Goal: Task Accomplishment & Management: Use online tool/utility

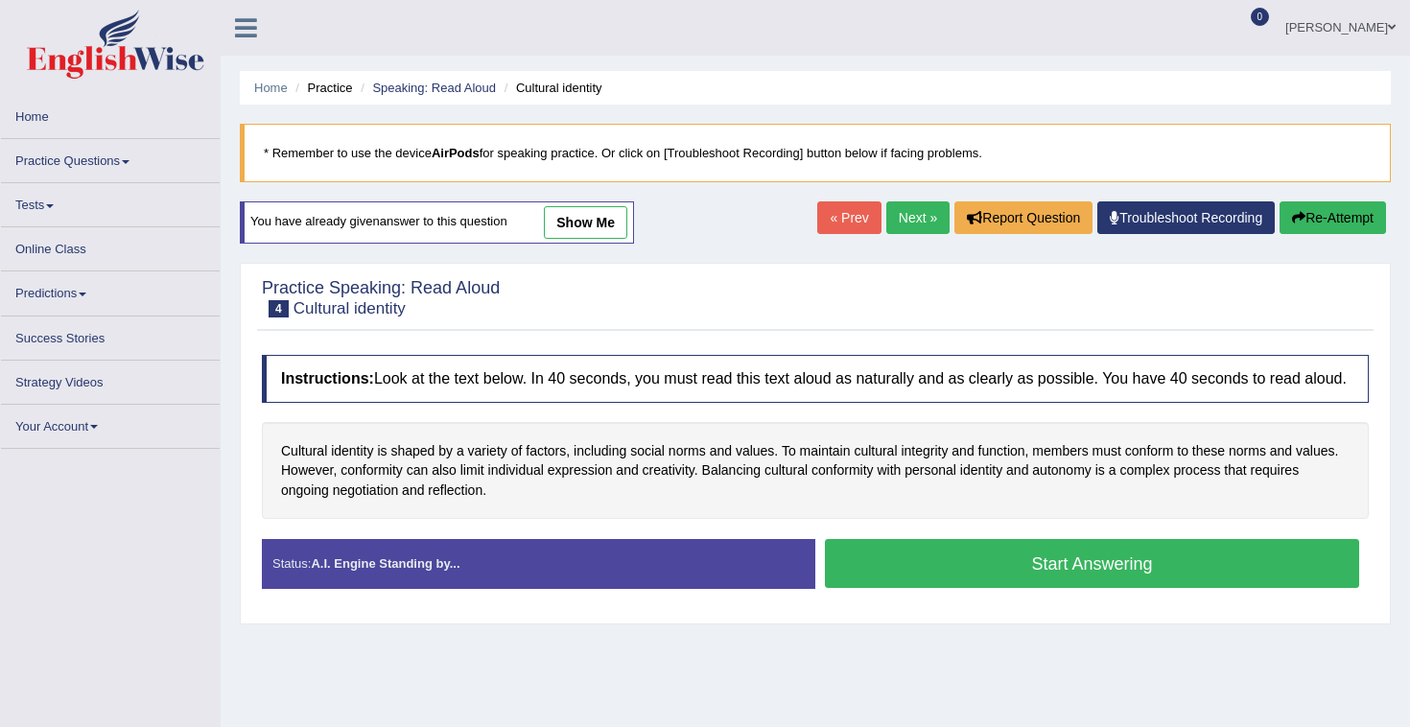
click at [74, 259] on link "Online Class" at bounding box center [110, 245] width 219 height 37
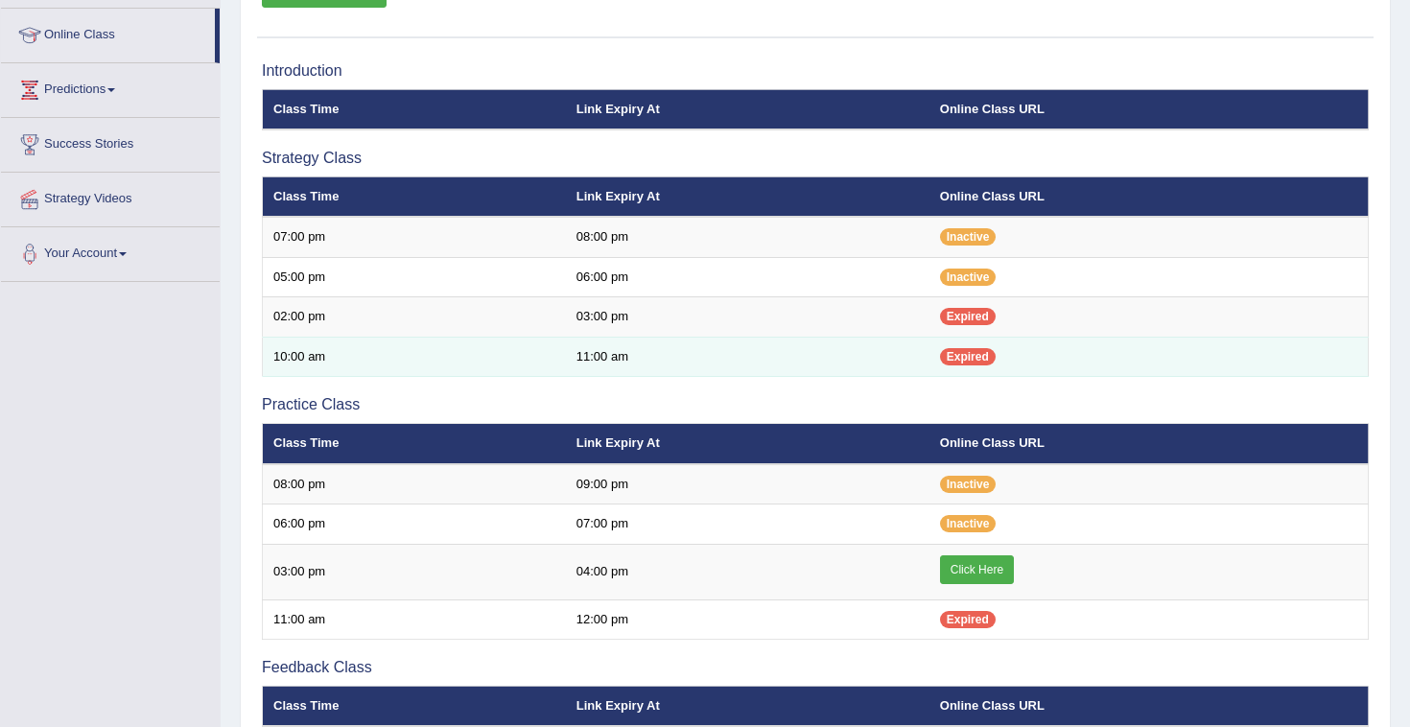
scroll to position [253, 0]
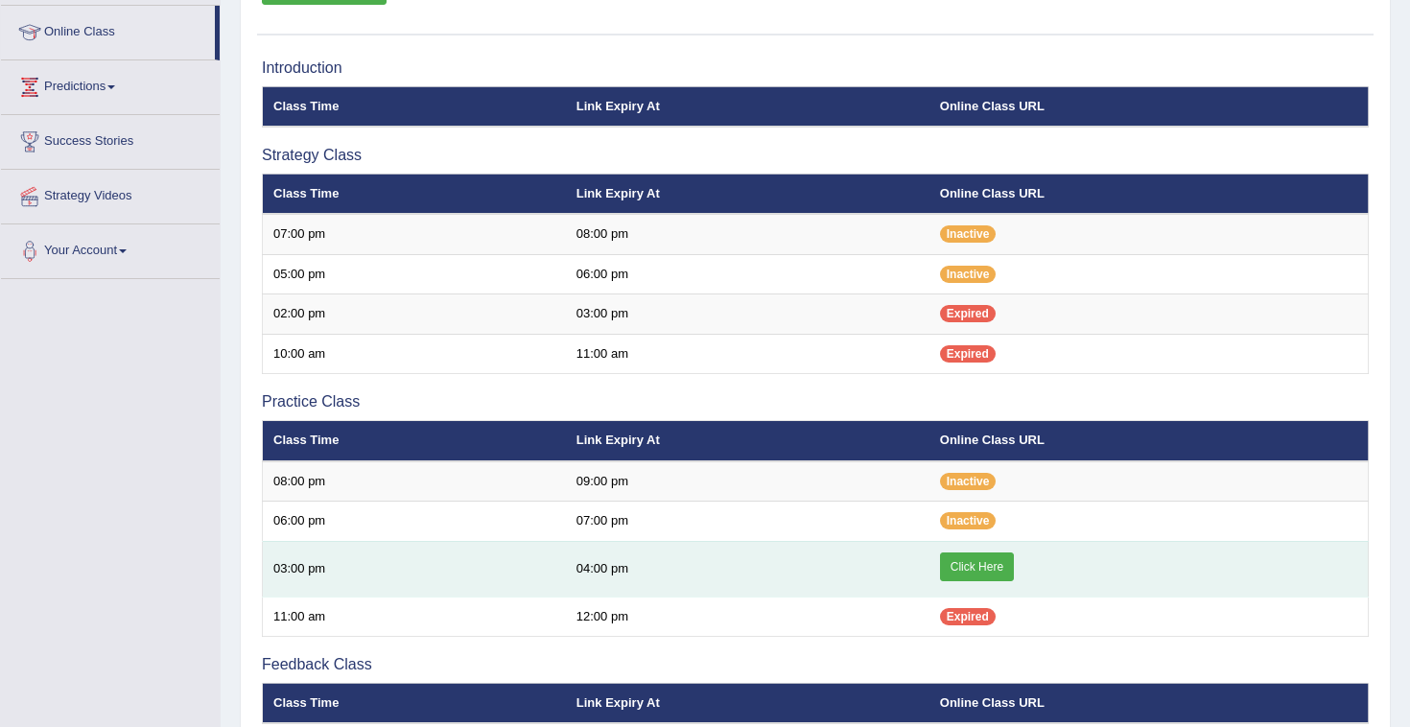
click at [992, 564] on link "Click Here" at bounding box center [977, 567] width 74 height 29
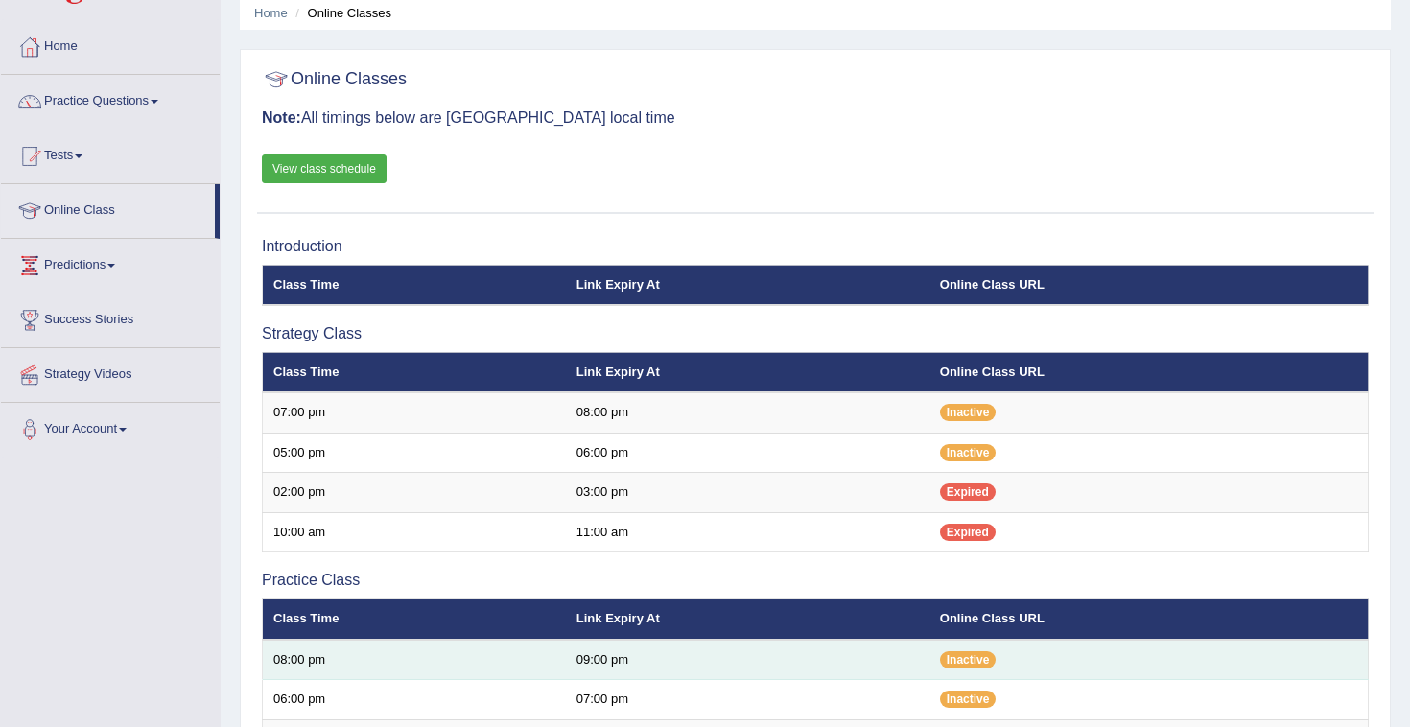
scroll to position [70, 0]
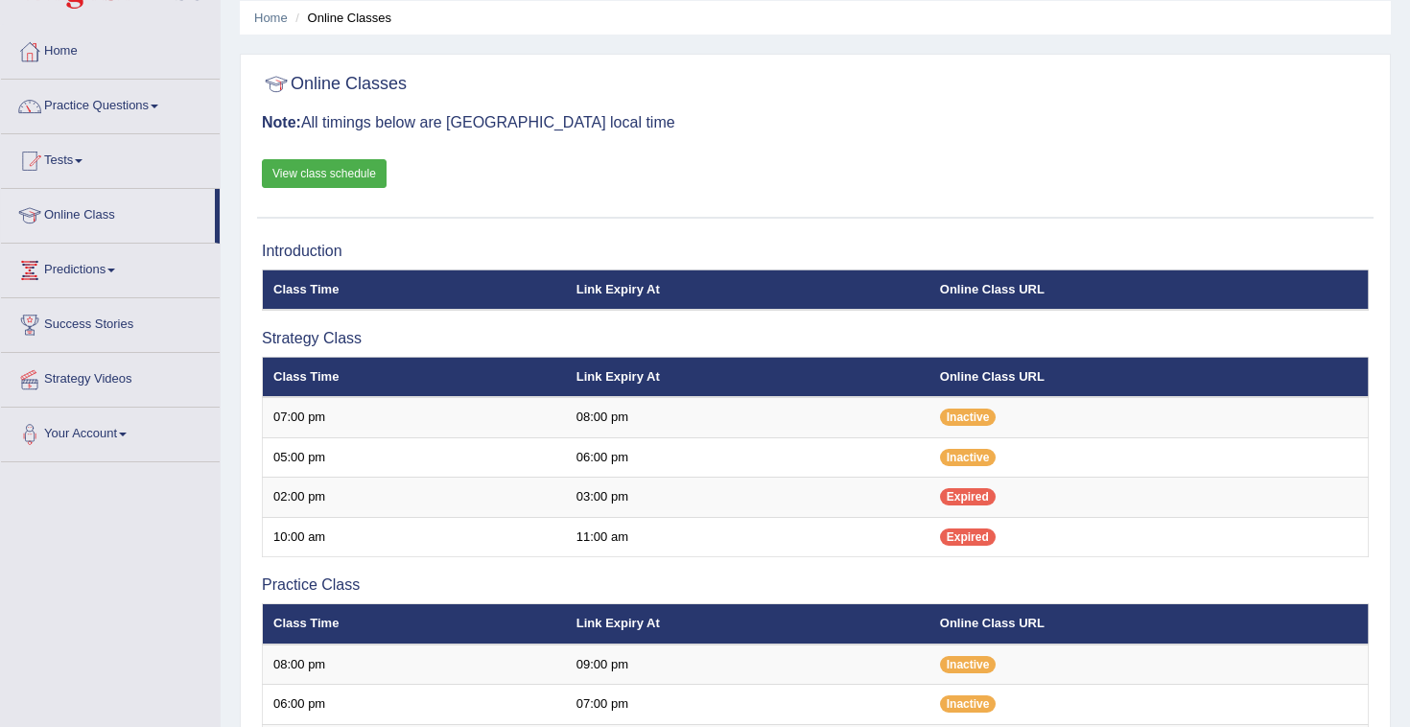
click at [359, 173] on link "View class schedule" at bounding box center [324, 173] width 125 height 29
click at [165, 119] on link "Practice Questions" at bounding box center [110, 104] width 219 height 48
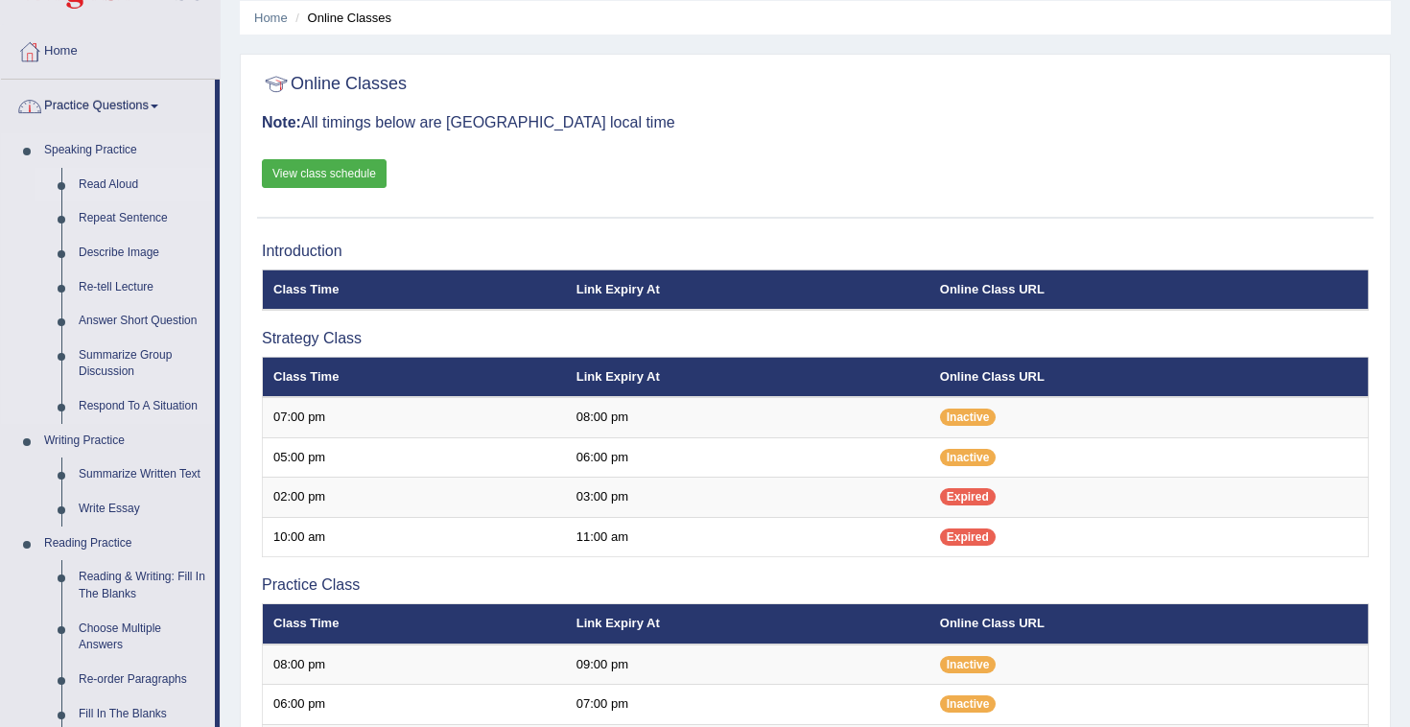
click at [128, 178] on link "Read Aloud" at bounding box center [142, 185] width 145 height 35
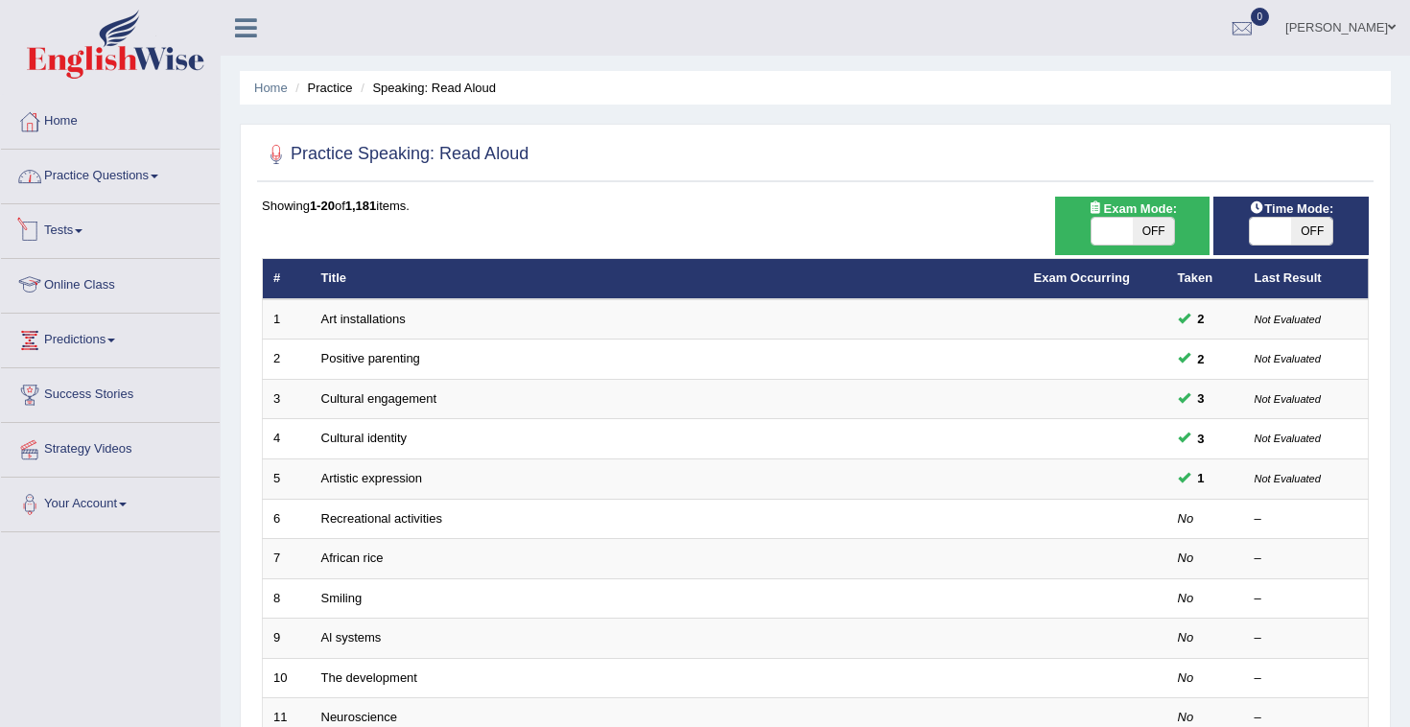
click at [165, 179] on link "Practice Questions" at bounding box center [110, 174] width 219 height 48
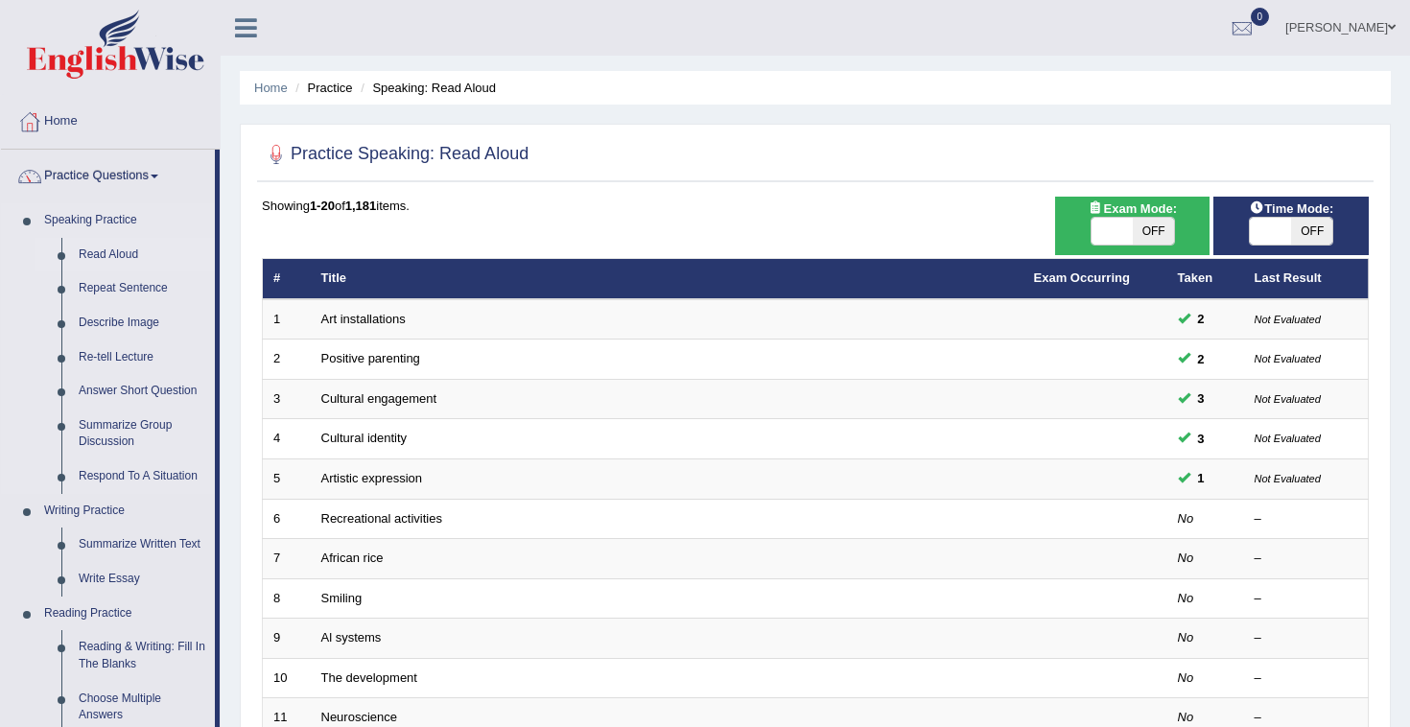
click at [129, 251] on link "Read Aloud" at bounding box center [142, 255] width 145 height 35
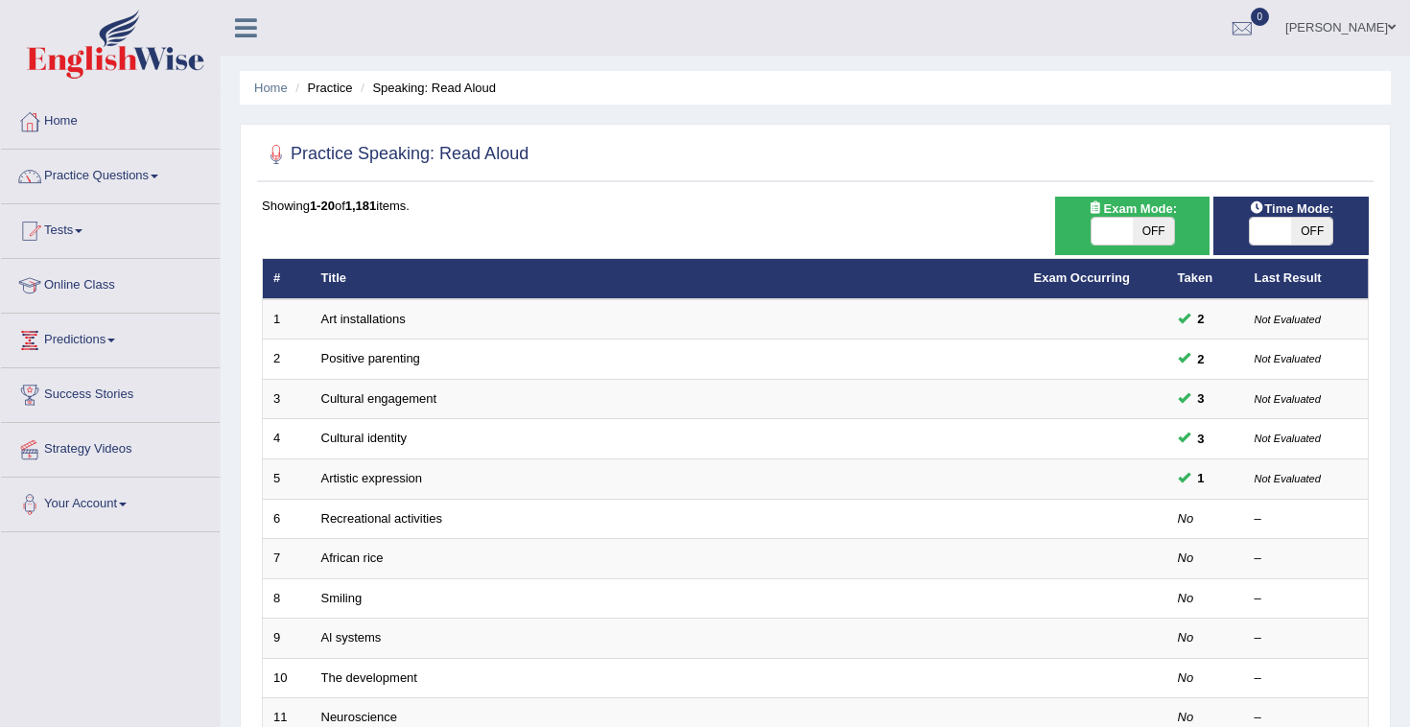
scroll to position [4, 0]
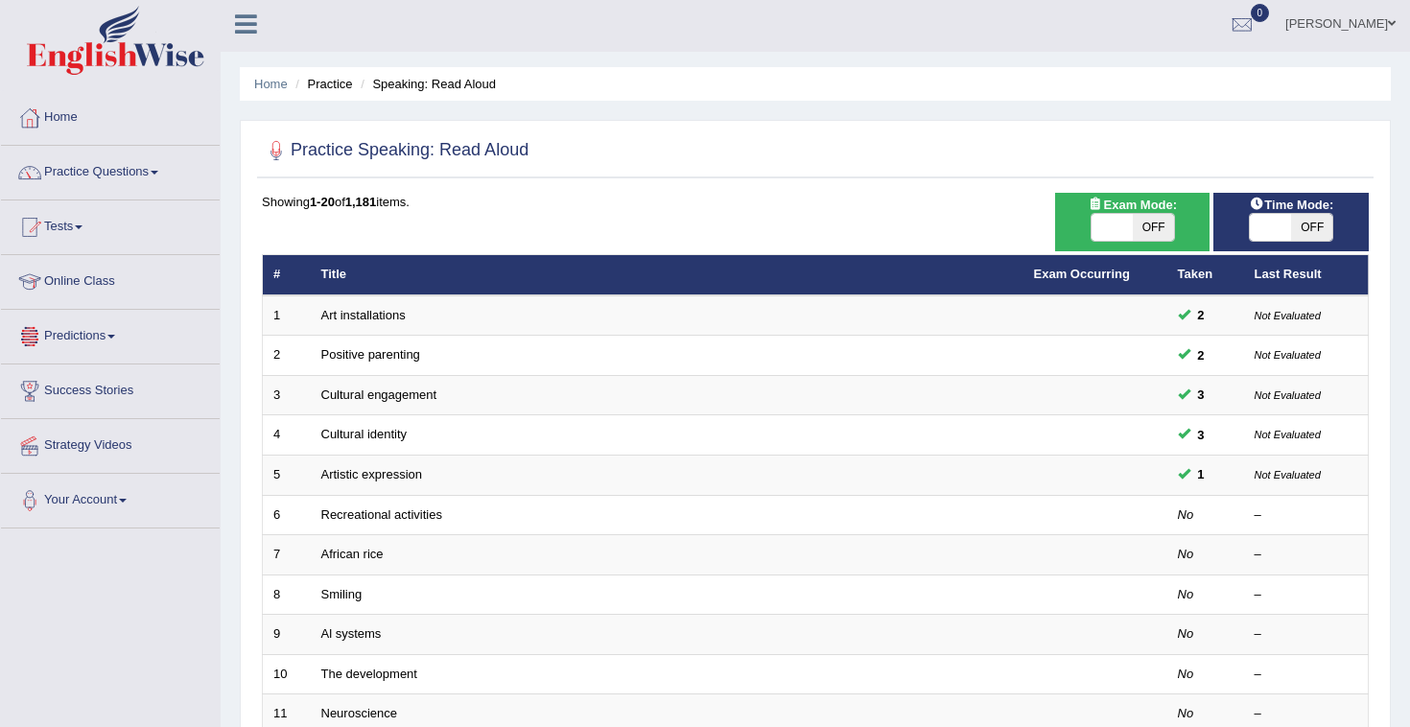
click at [132, 284] on link "Online Class" at bounding box center [110, 279] width 219 height 48
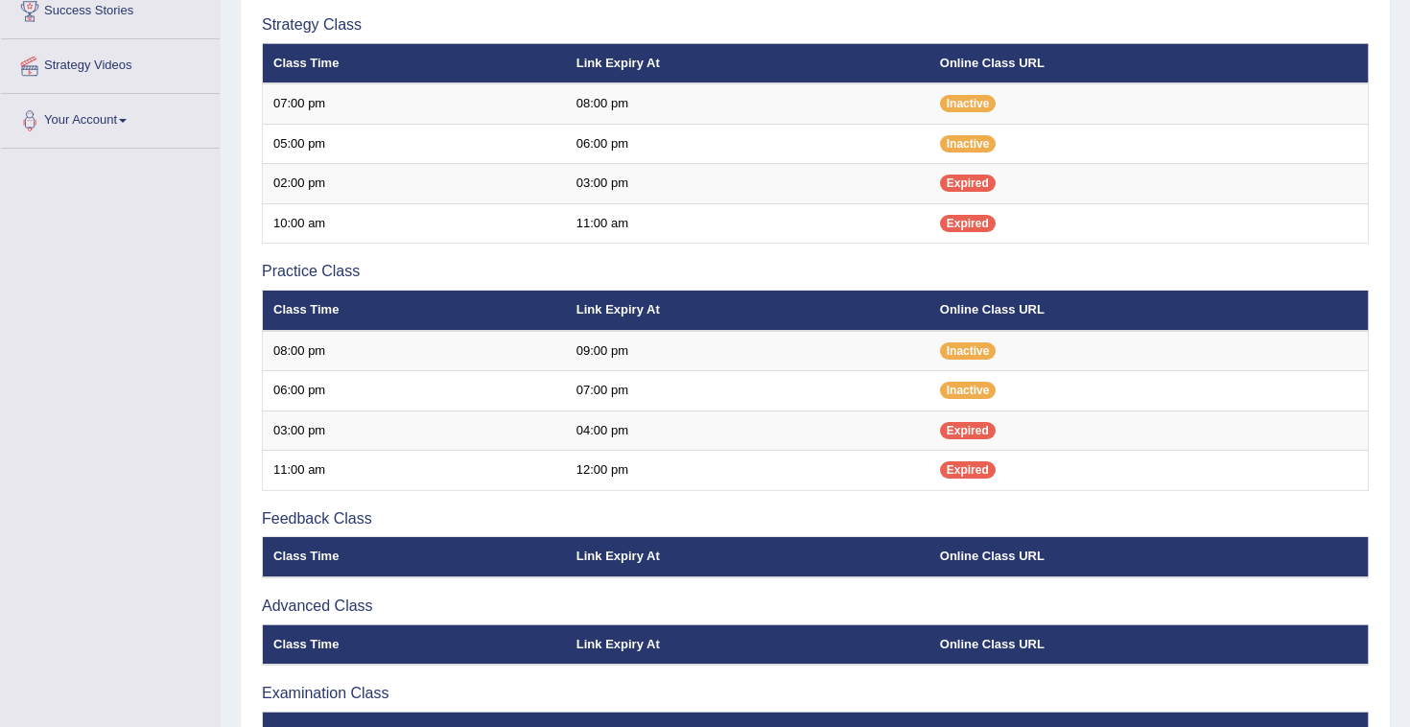
scroll to position [321, 0]
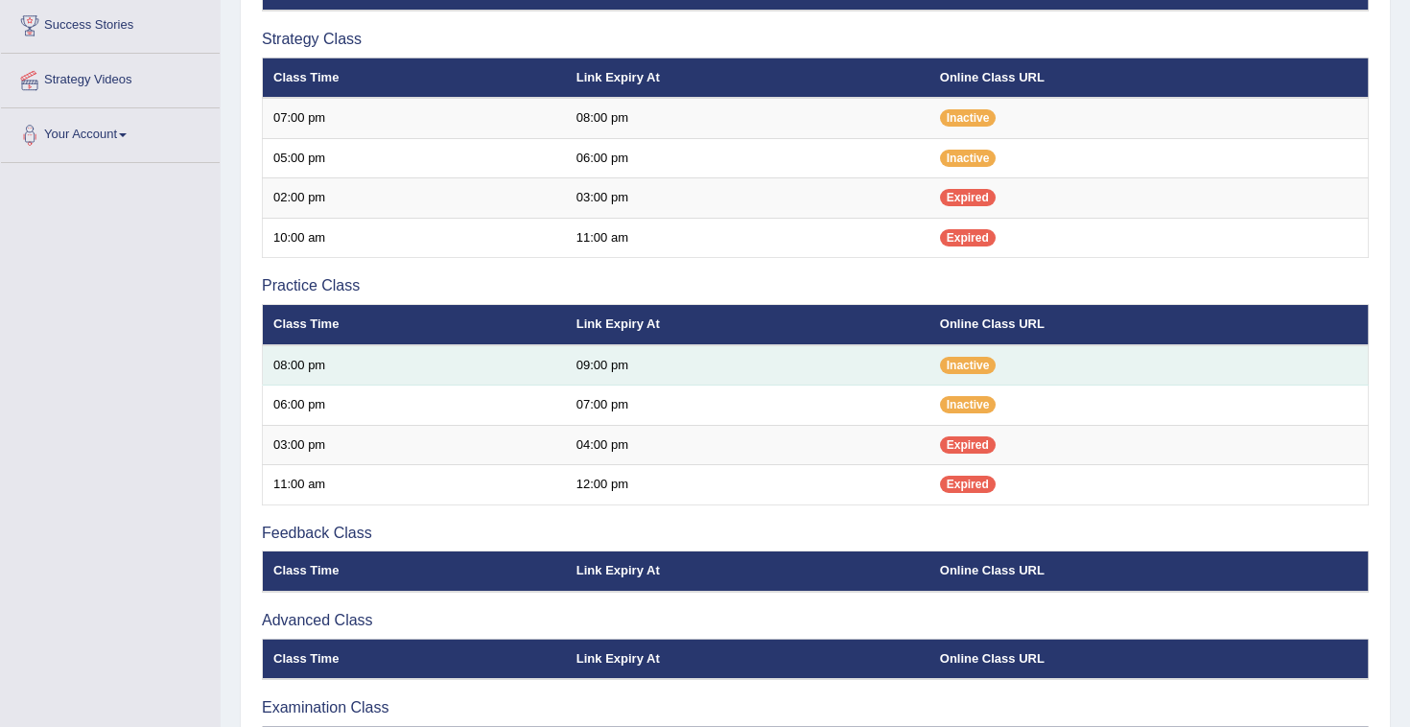
scroll to position [372, 0]
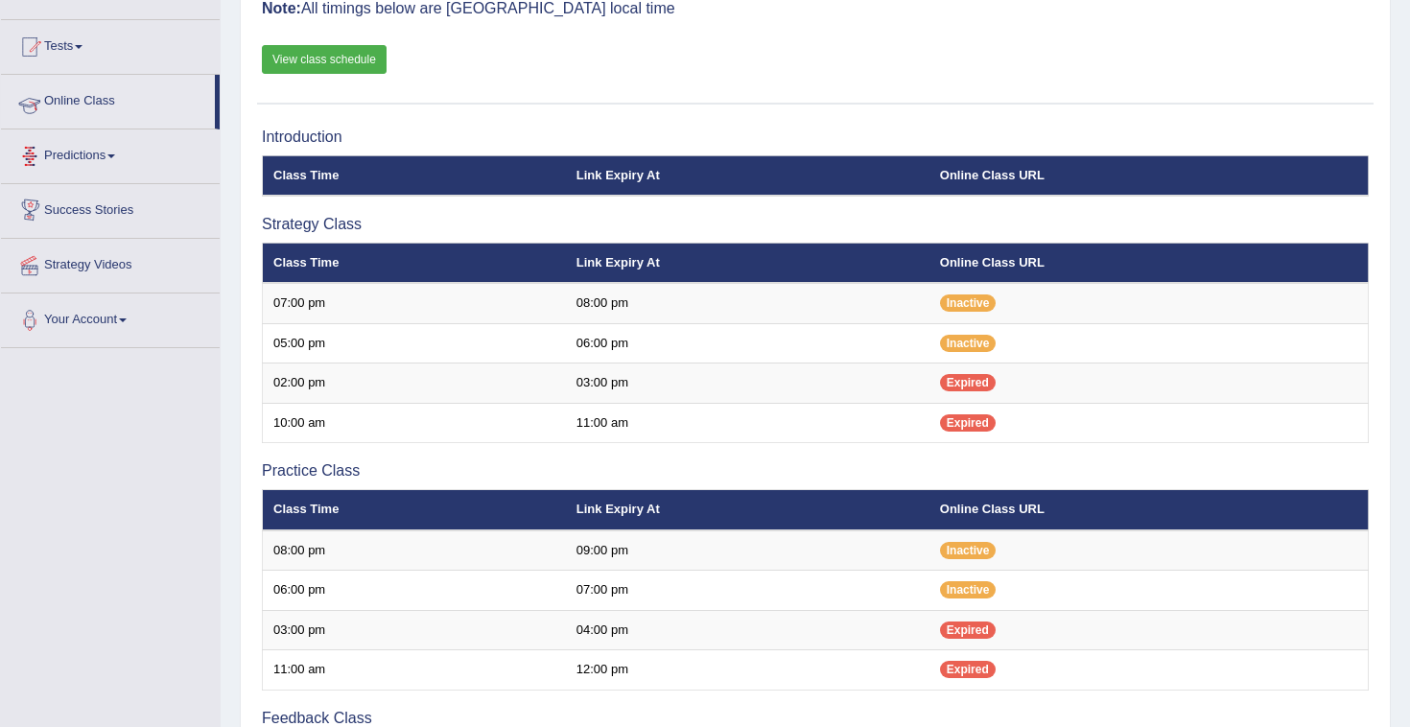
scroll to position [181, 0]
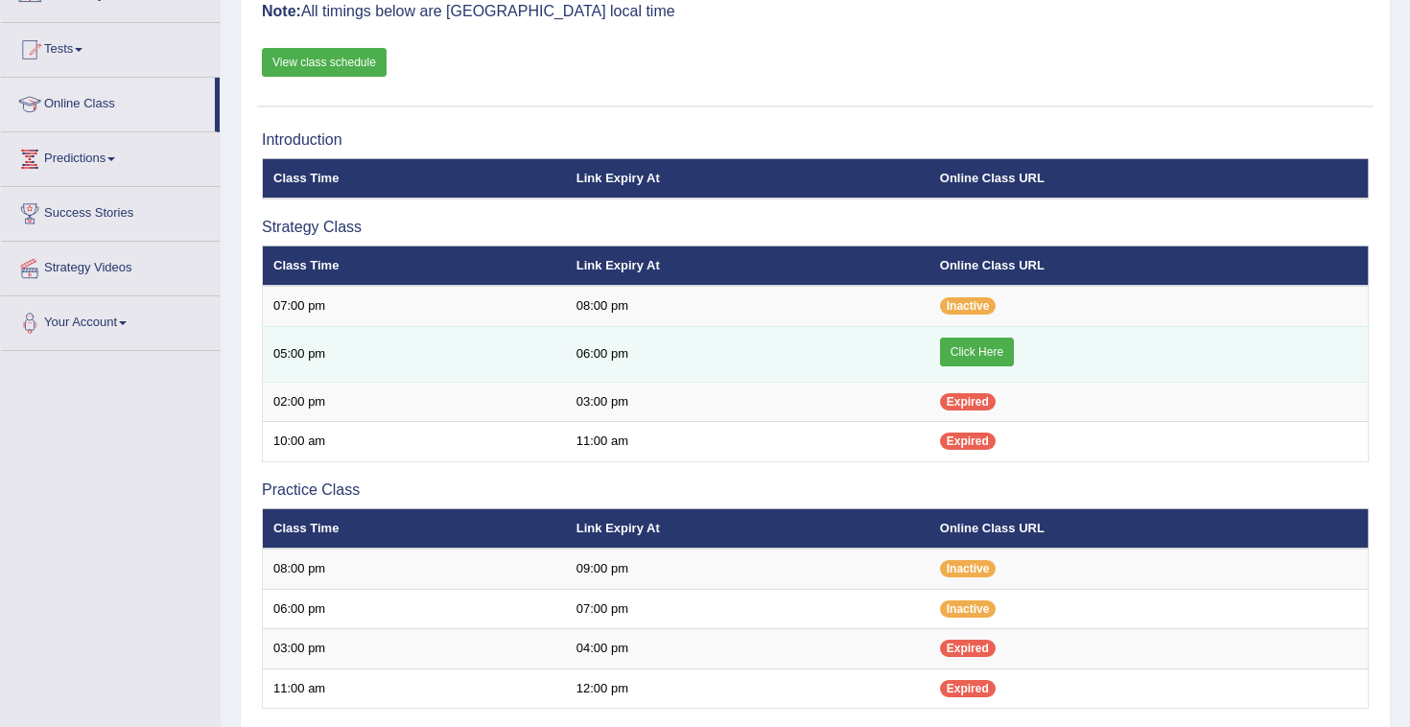
click at [952, 354] on link "Click Here" at bounding box center [977, 352] width 74 height 29
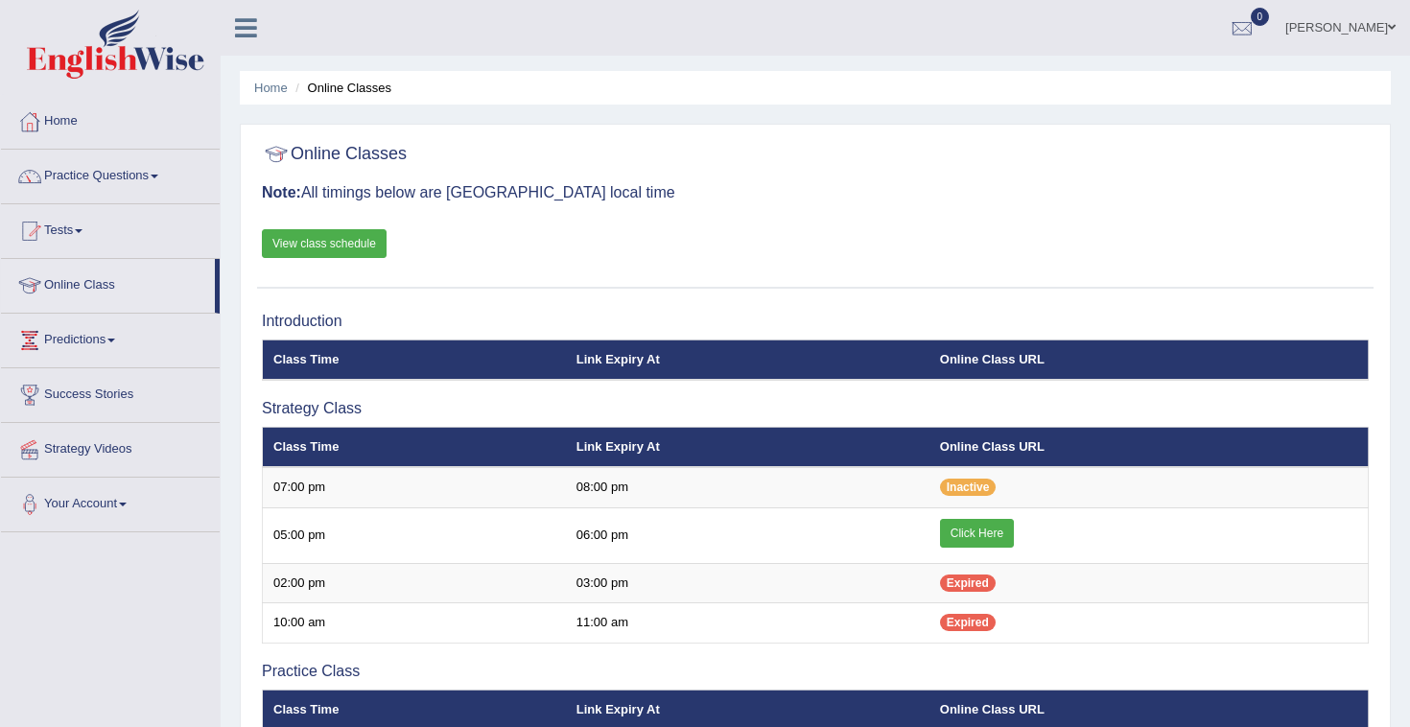
click at [80, 234] on link "Tests" at bounding box center [110, 228] width 219 height 48
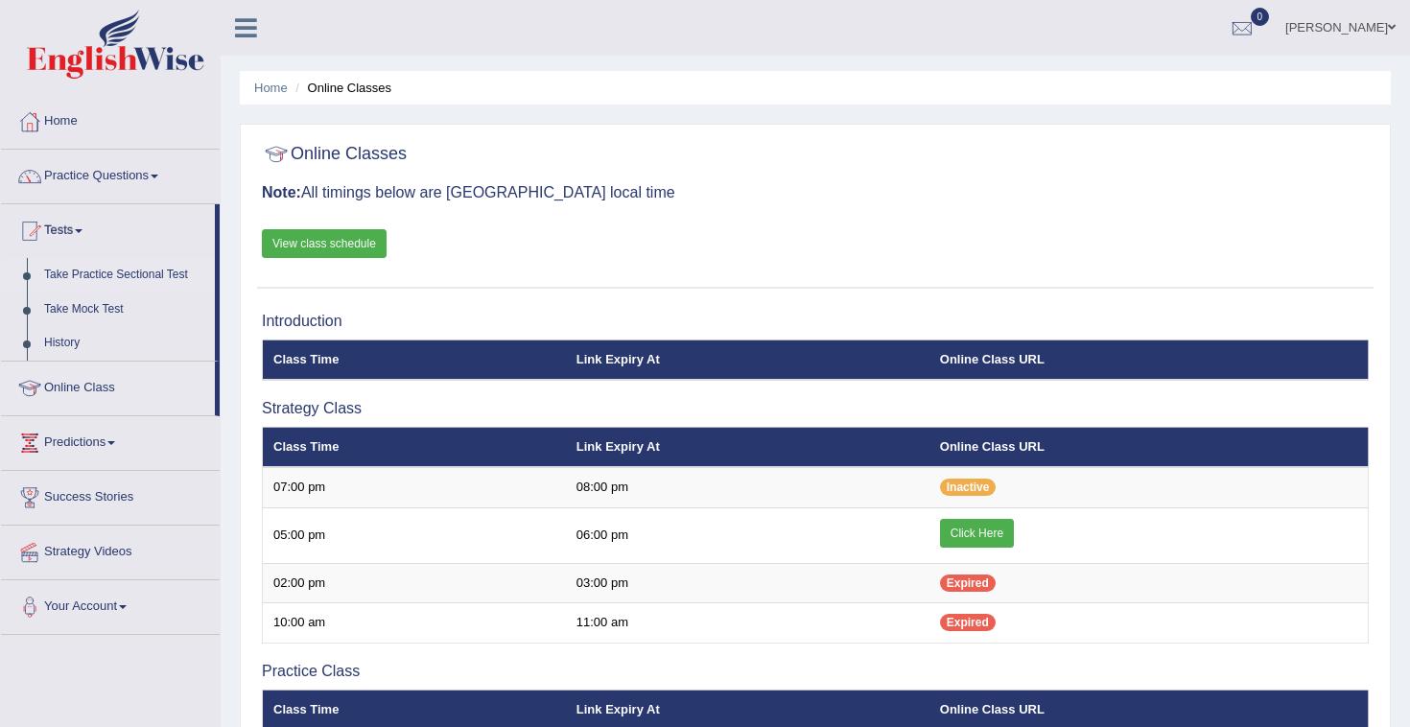
click at [79, 278] on link "Take Practice Sectional Test" at bounding box center [124, 275] width 179 height 35
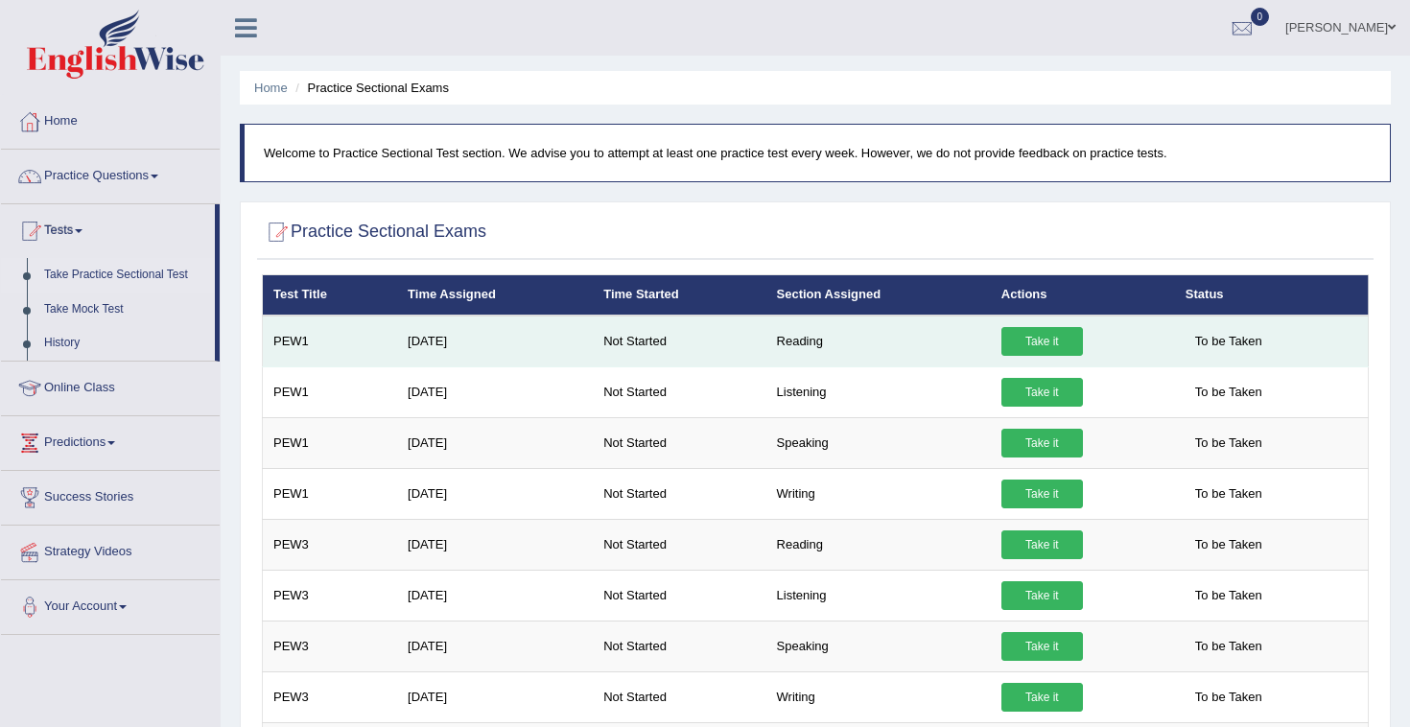
click at [1021, 345] on link "Take it" at bounding box center [1043, 341] width 82 height 29
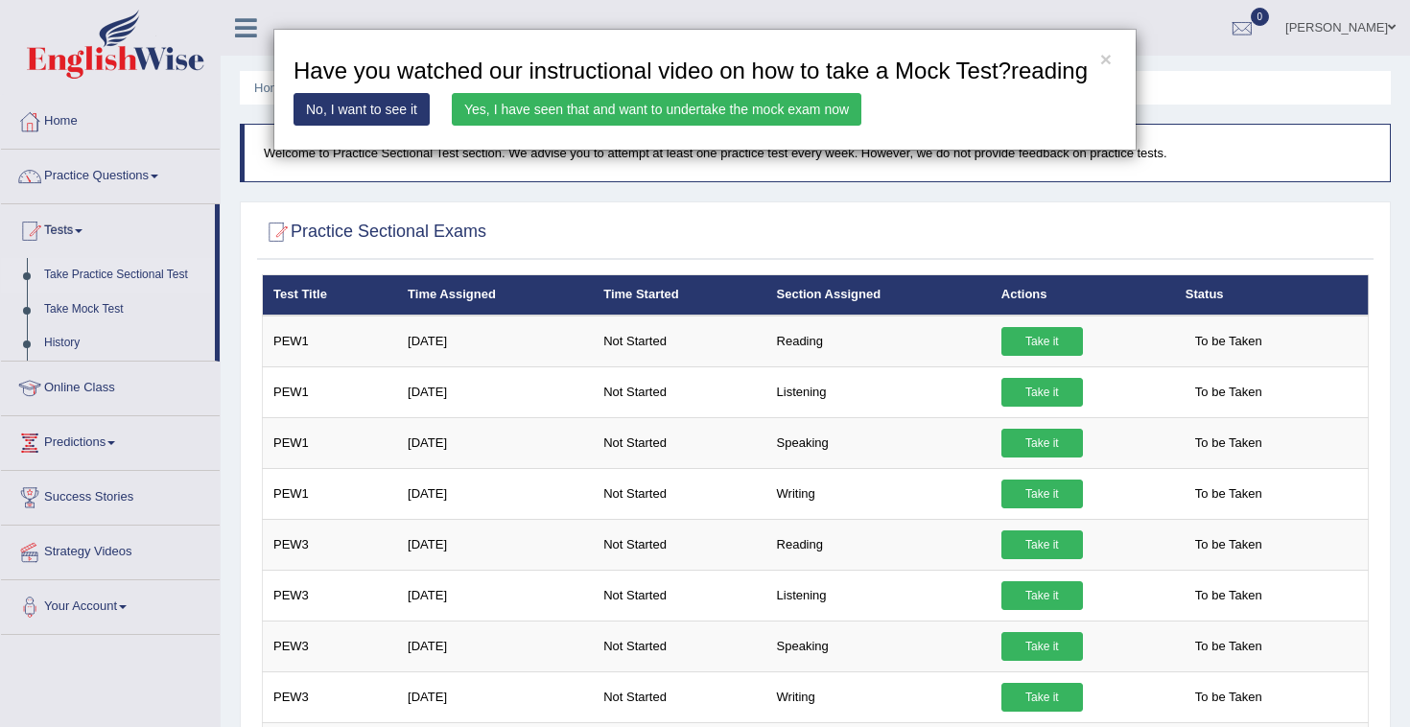
click at [385, 126] on link "No, I want to see it" at bounding box center [362, 109] width 136 height 33
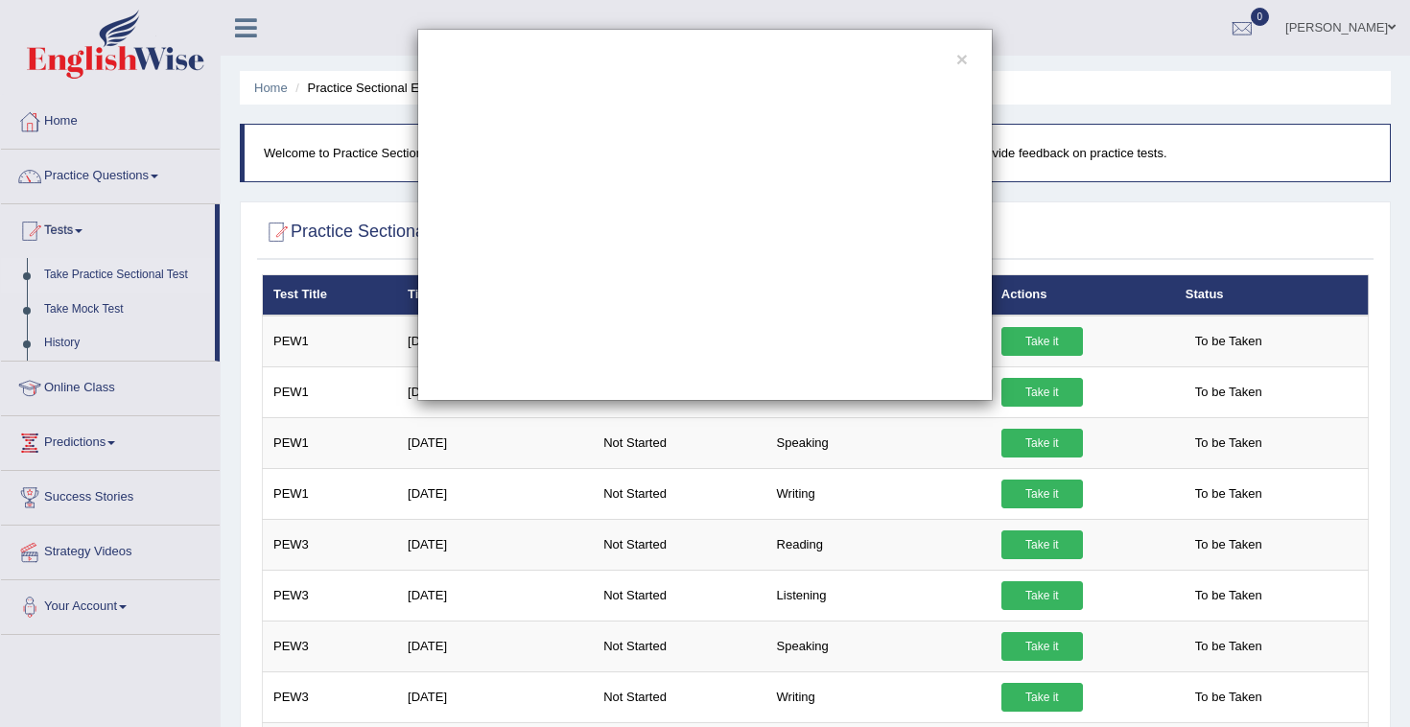
click at [518, 516] on div "×" at bounding box center [705, 363] width 1410 height 727
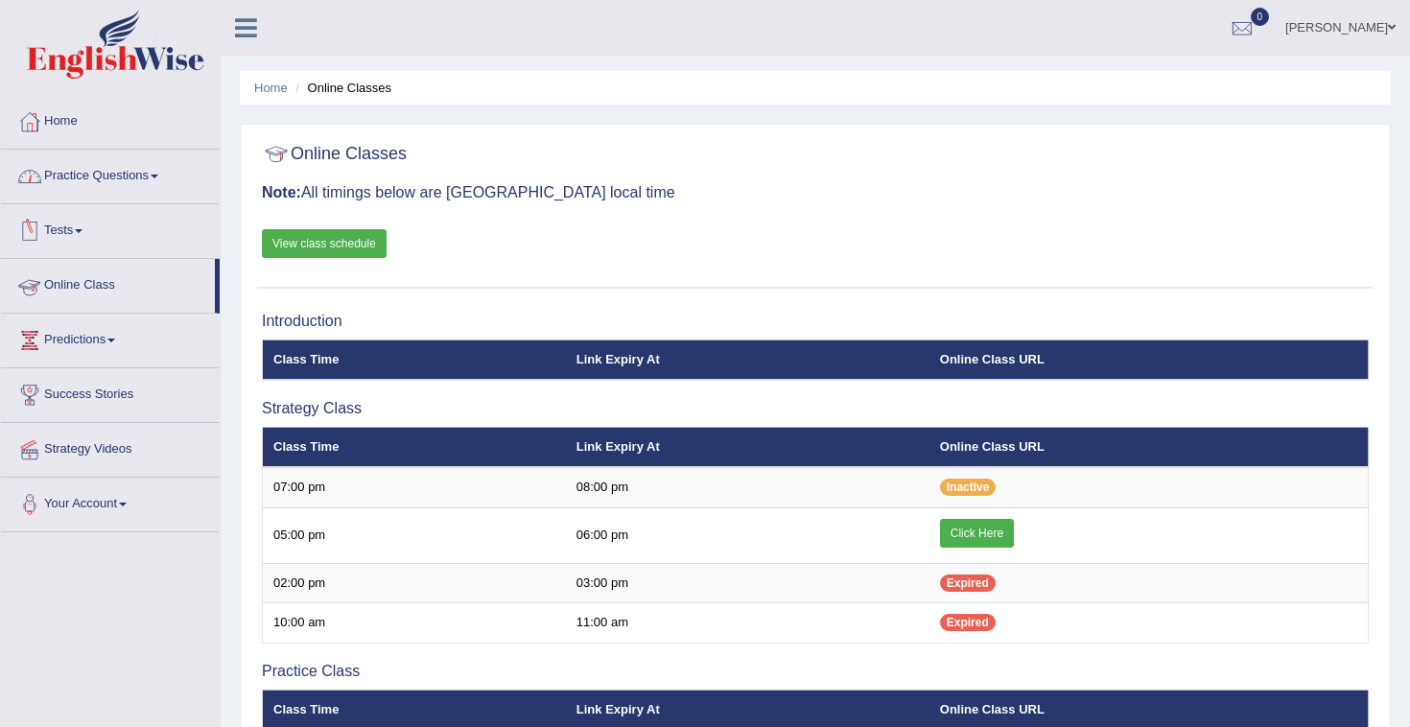
click at [87, 177] on link "Practice Questions" at bounding box center [110, 174] width 219 height 48
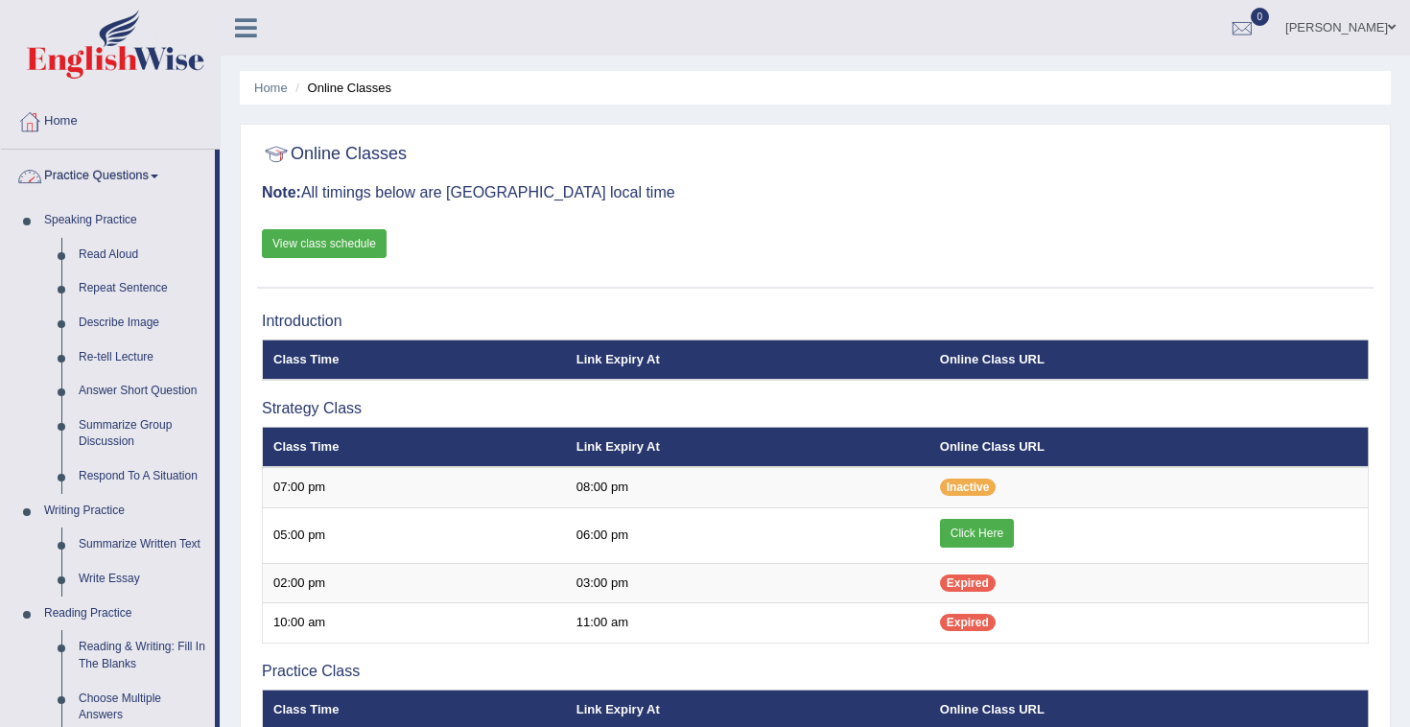
click at [145, 171] on link "Practice Questions" at bounding box center [108, 174] width 214 height 48
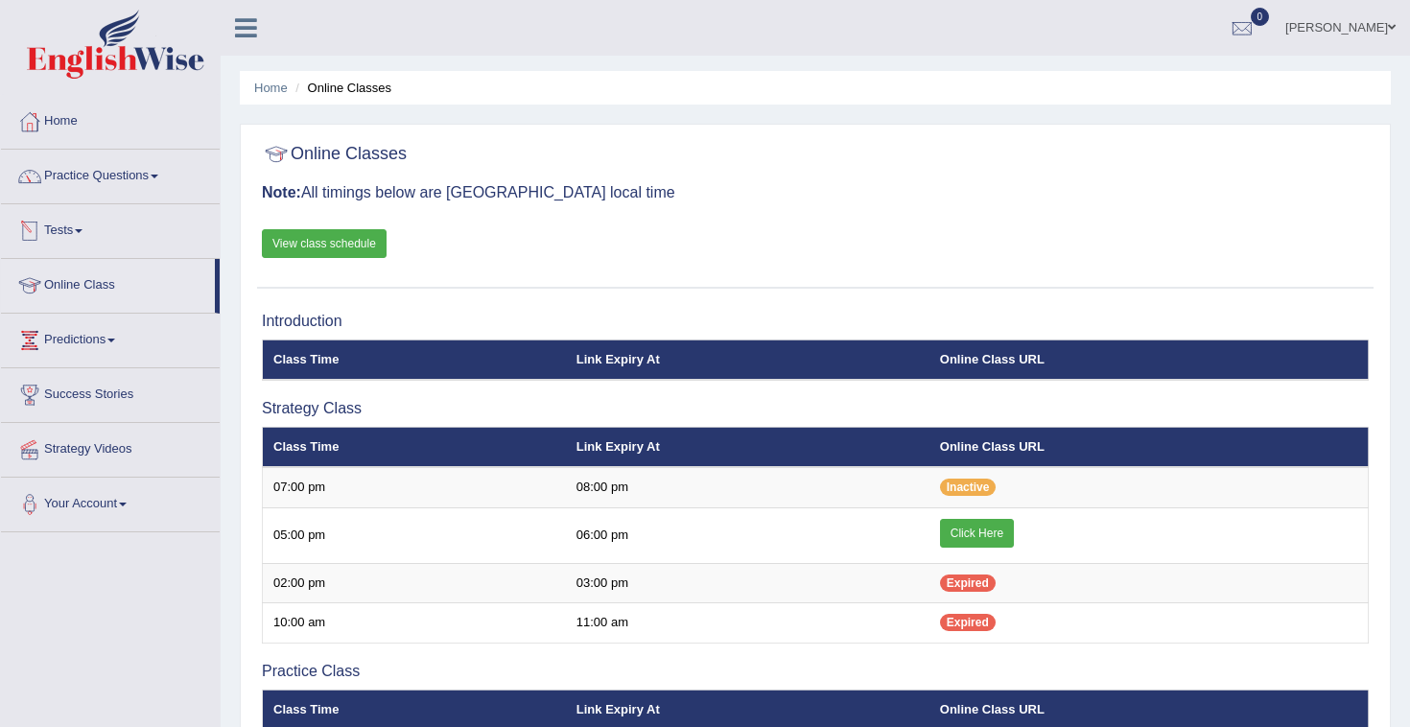
click at [147, 187] on link "Practice Questions" at bounding box center [110, 174] width 219 height 48
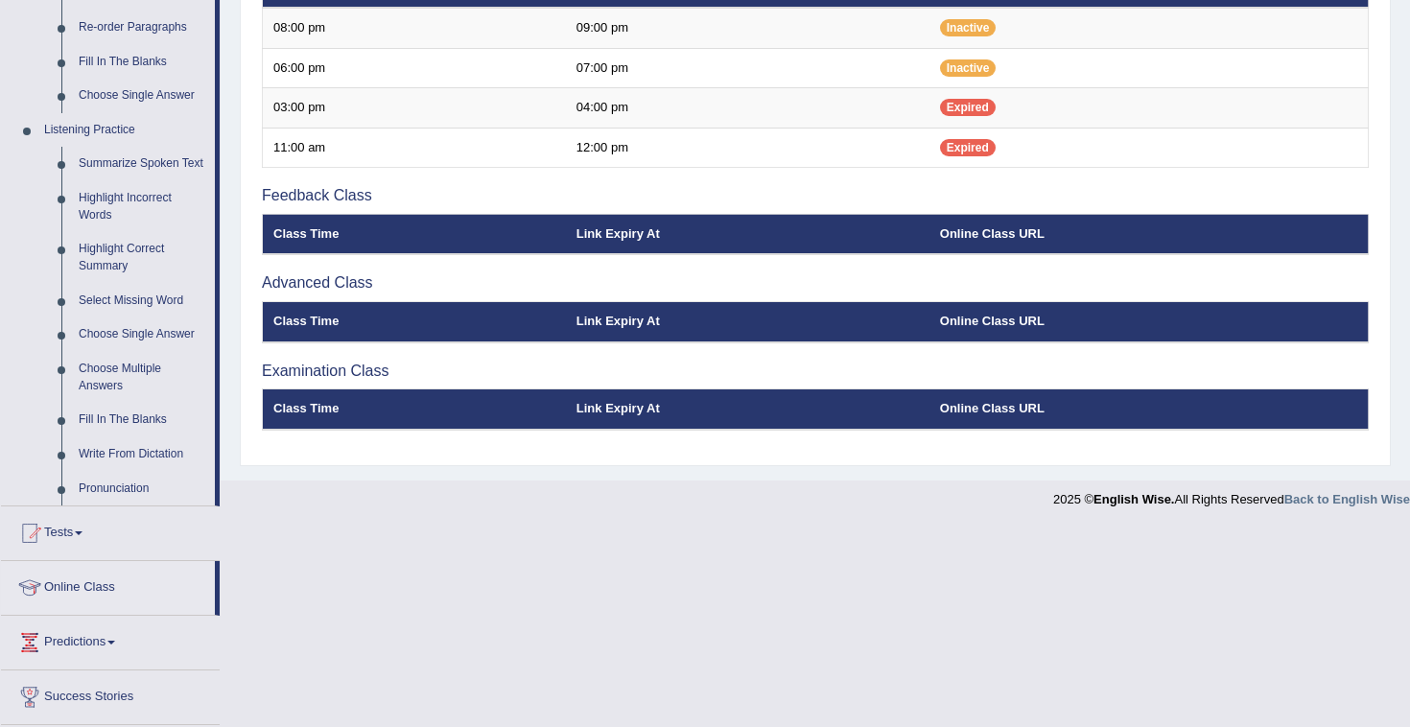
scroll to position [751, 0]
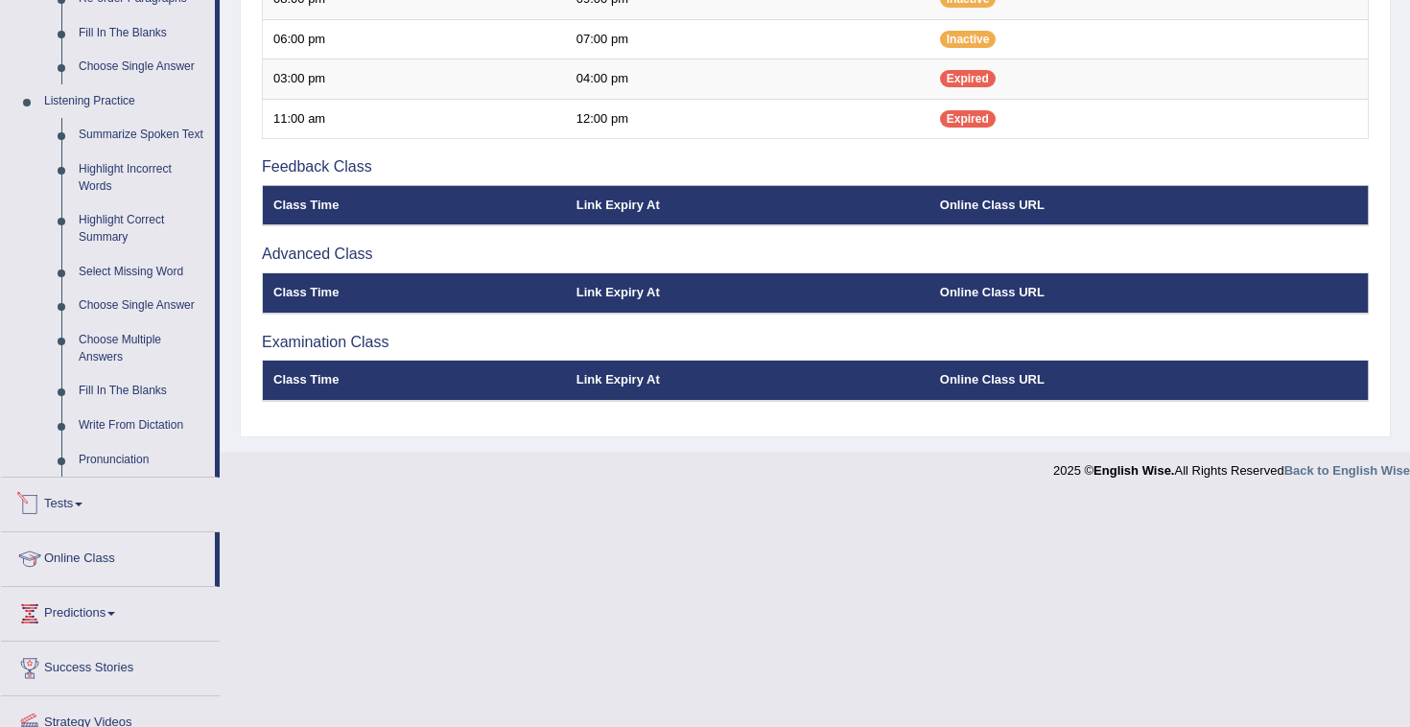
click at [80, 524] on link "Tests" at bounding box center [110, 502] width 219 height 48
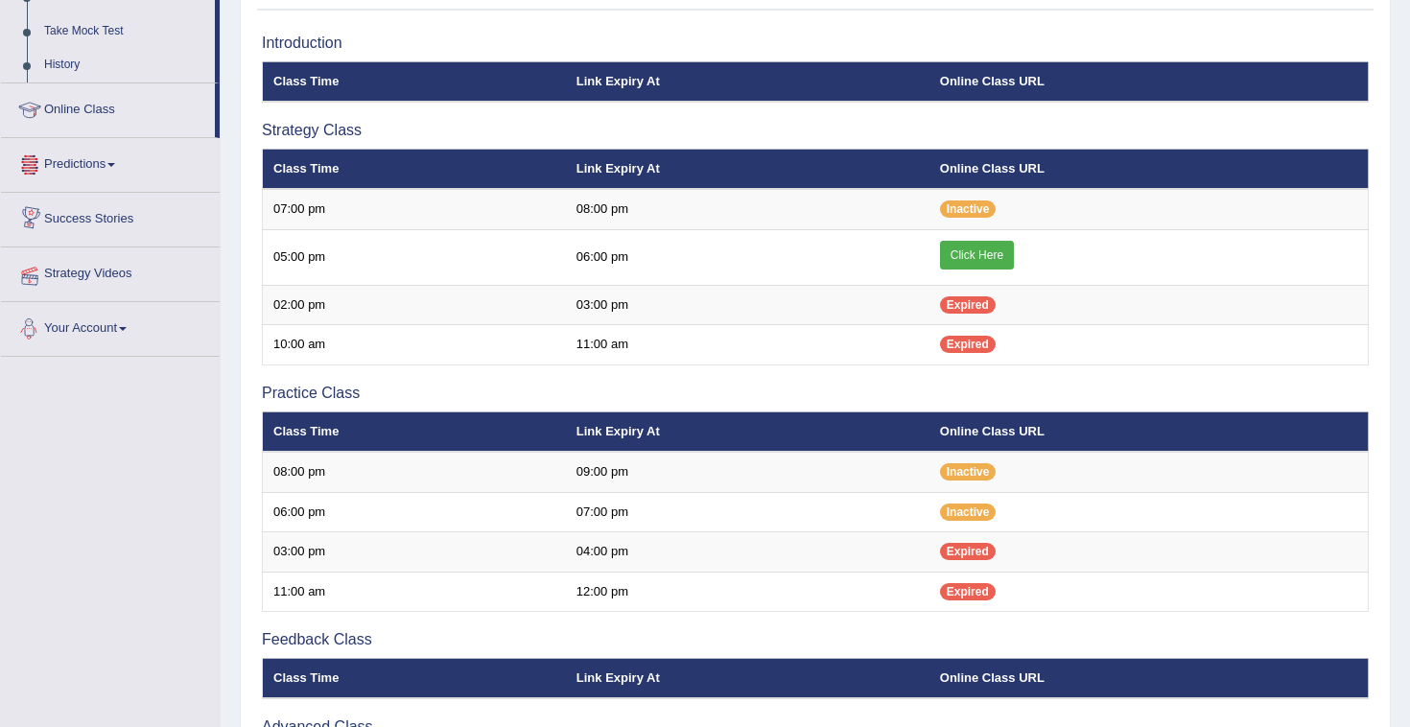
scroll to position [0, 0]
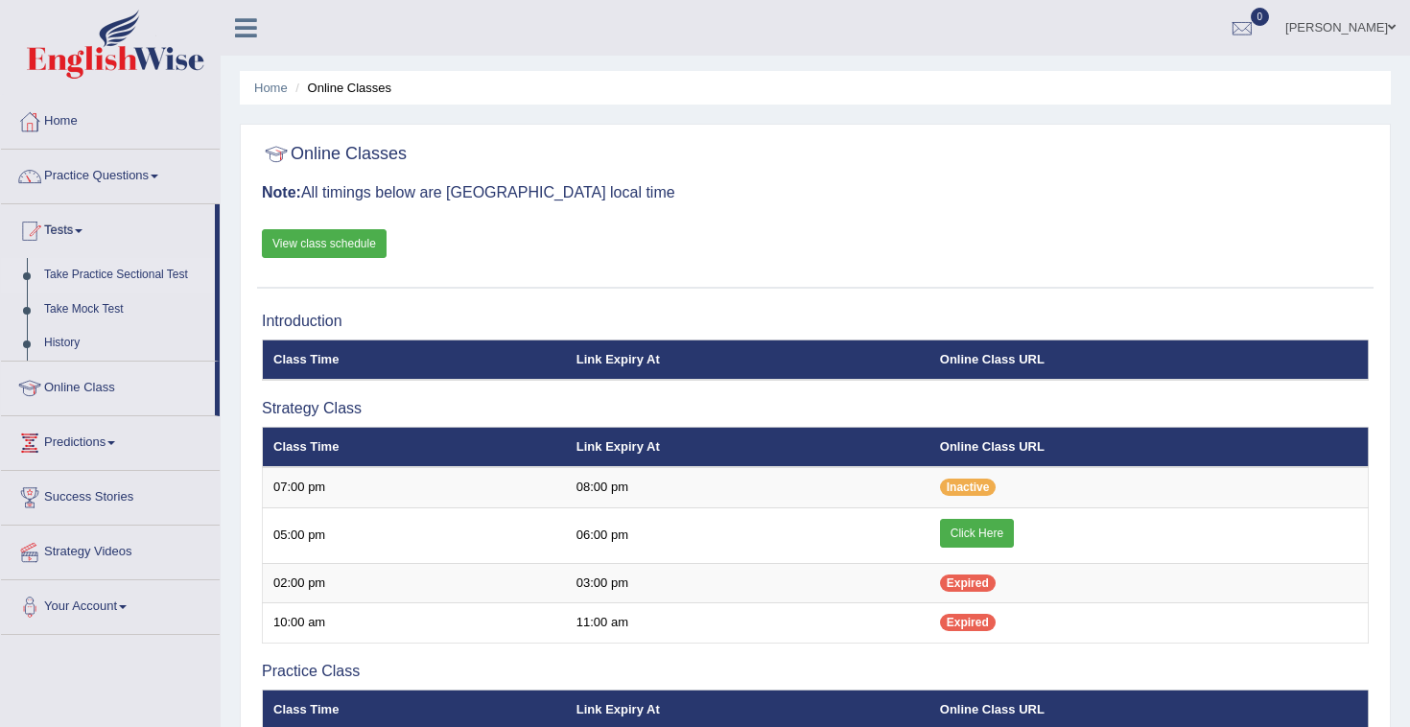
click at [129, 265] on link "Take Practice Sectional Test" at bounding box center [124, 275] width 179 height 35
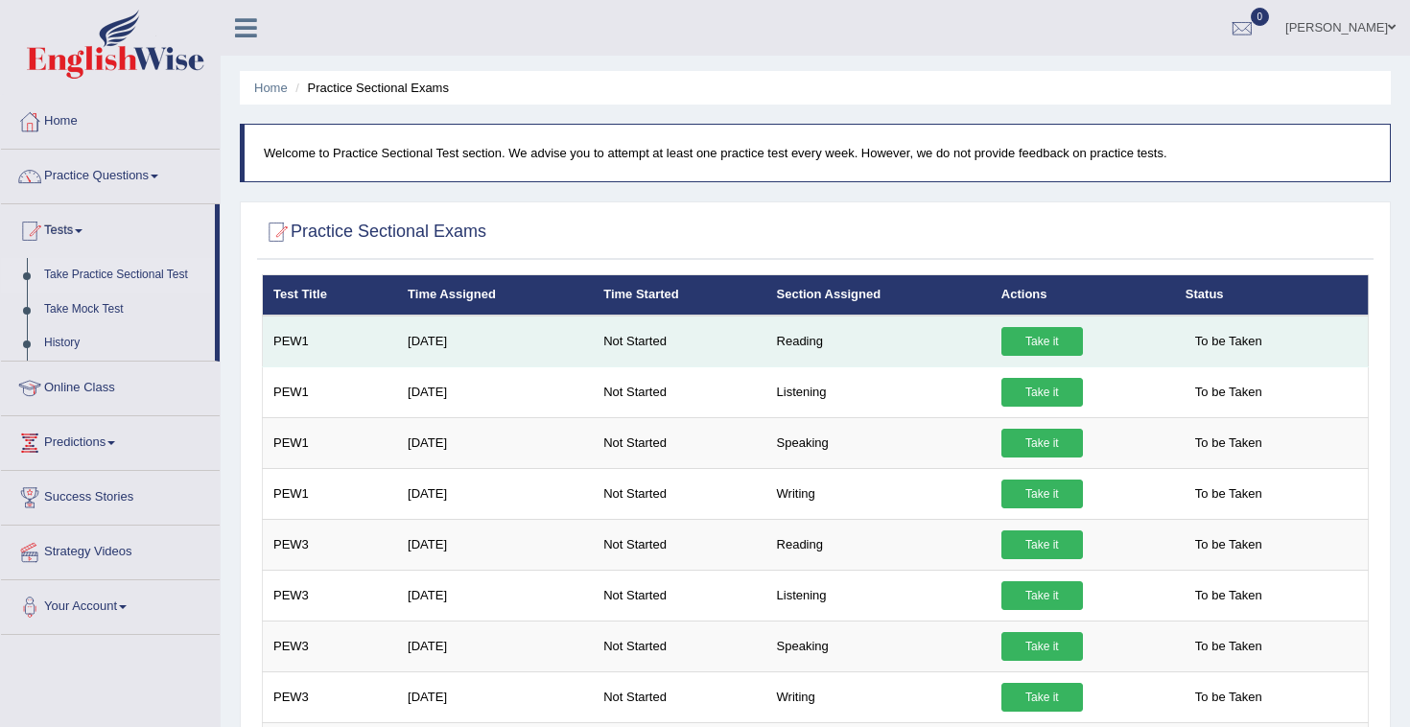
click at [1070, 340] on link "Take it" at bounding box center [1043, 341] width 82 height 29
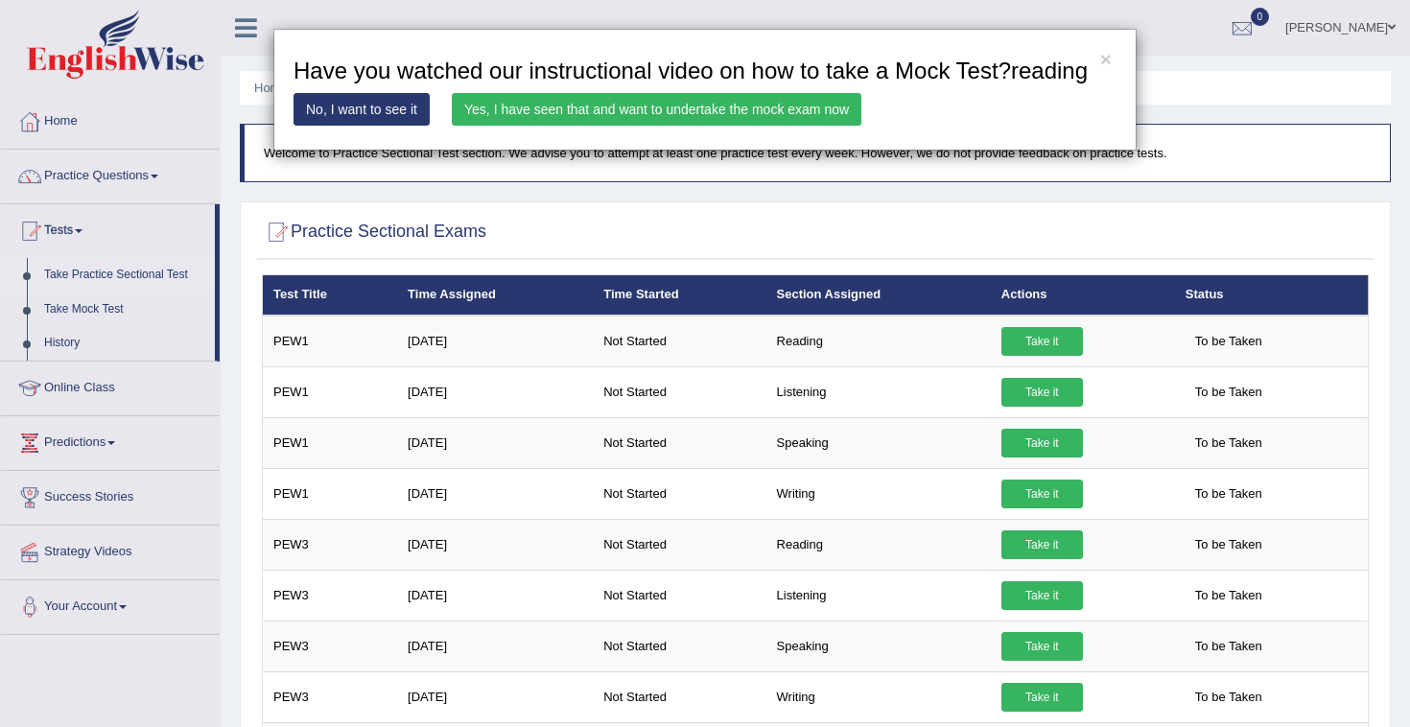
click at [576, 126] on link "Yes, I have seen that and want to undertake the mock exam now" at bounding box center [657, 109] width 410 height 33
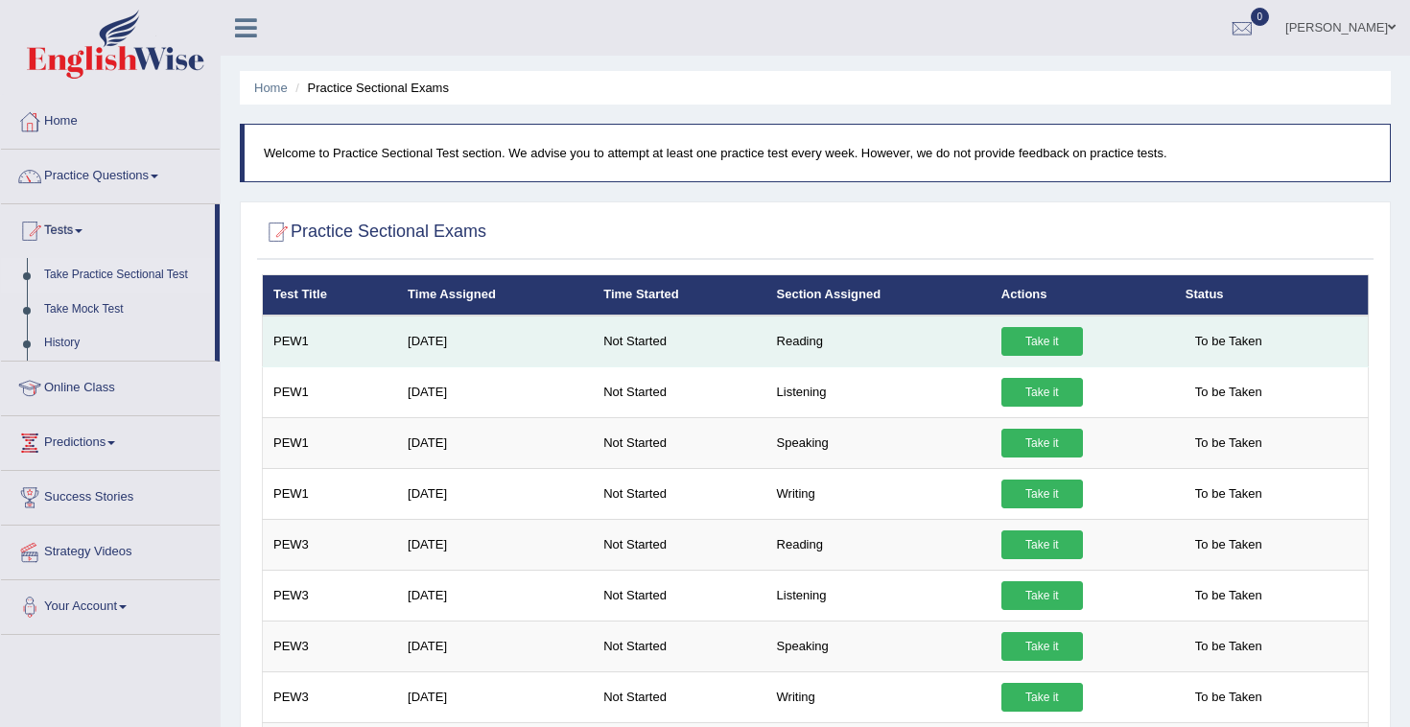
click at [1049, 343] on link "Take it" at bounding box center [1043, 341] width 82 height 29
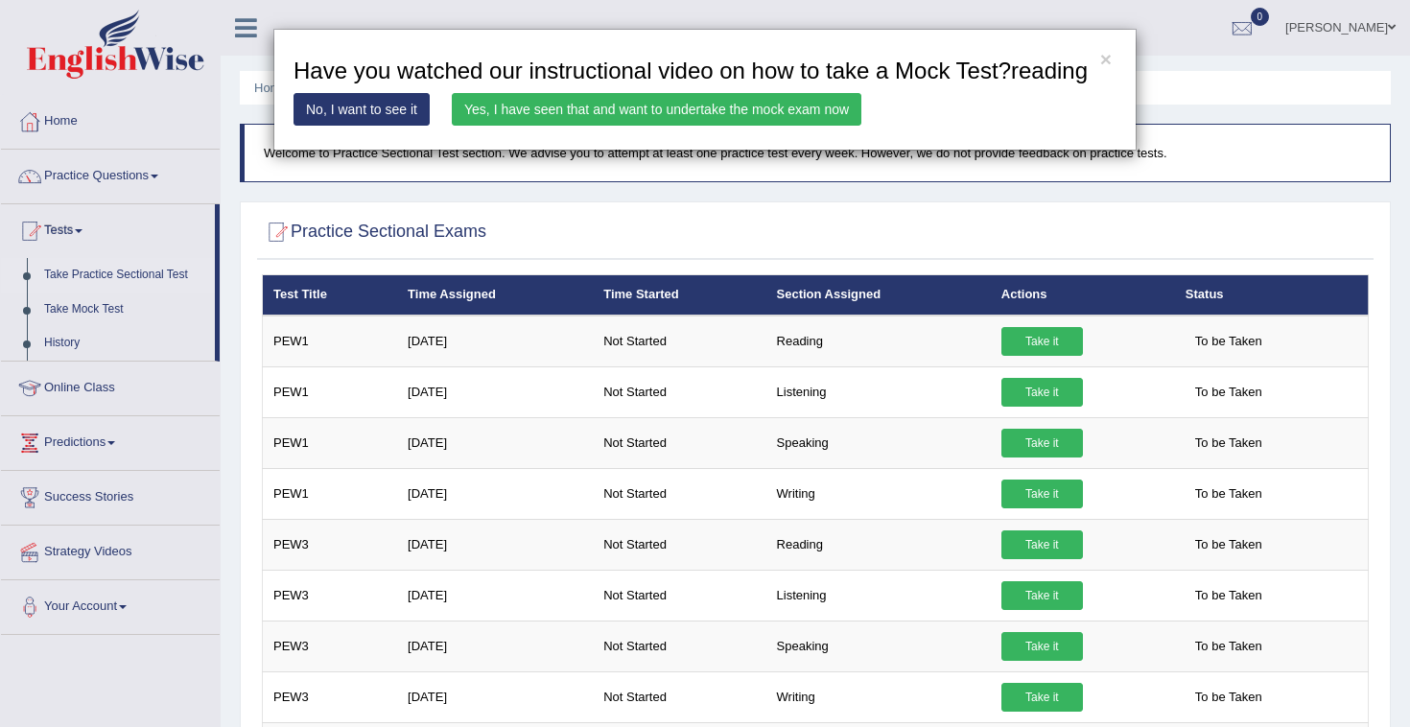
click at [701, 126] on link "Yes, I have seen that and want to undertake the mock exam now" at bounding box center [657, 109] width 410 height 33
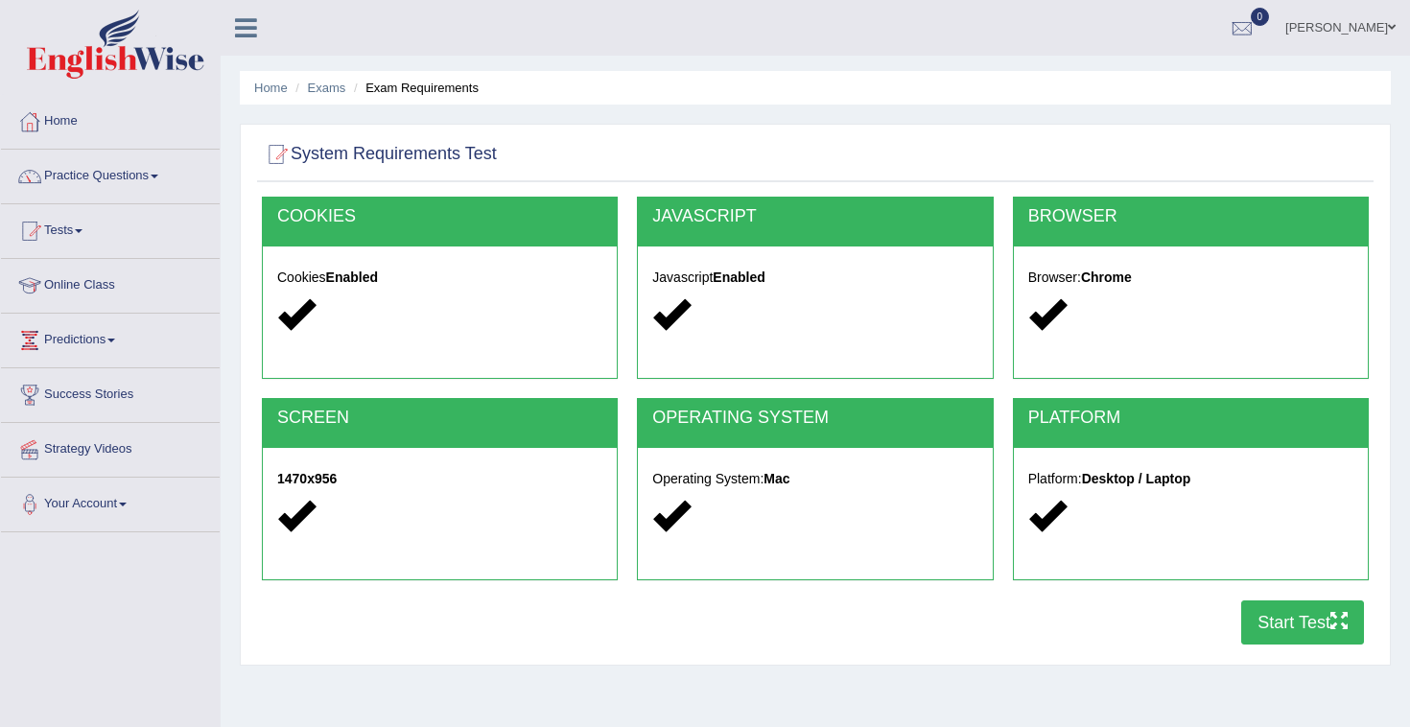
click at [1317, 610] on button "Start Test" at bounding box center [1302, 623] width 123 height 44
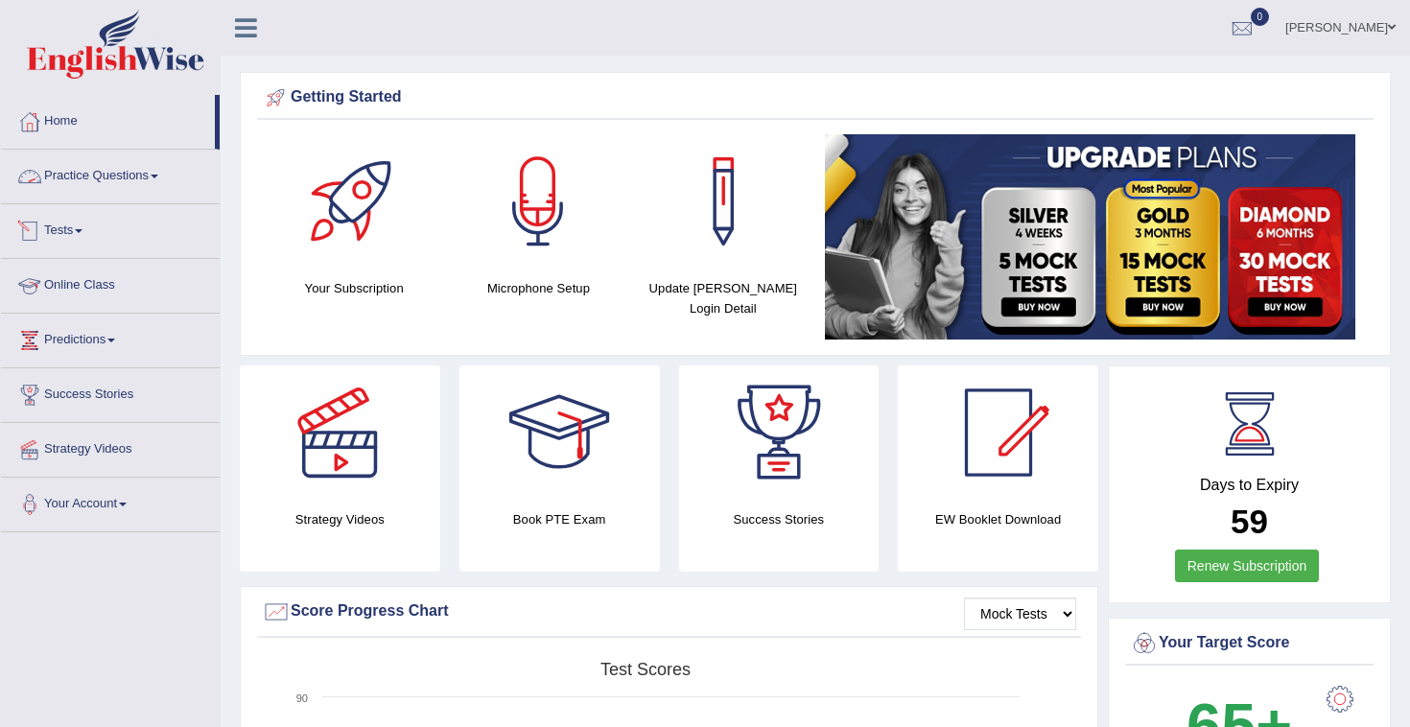
click at [102, 221] on link "Tests" at bounding box center [110, 228] width 219 height 48
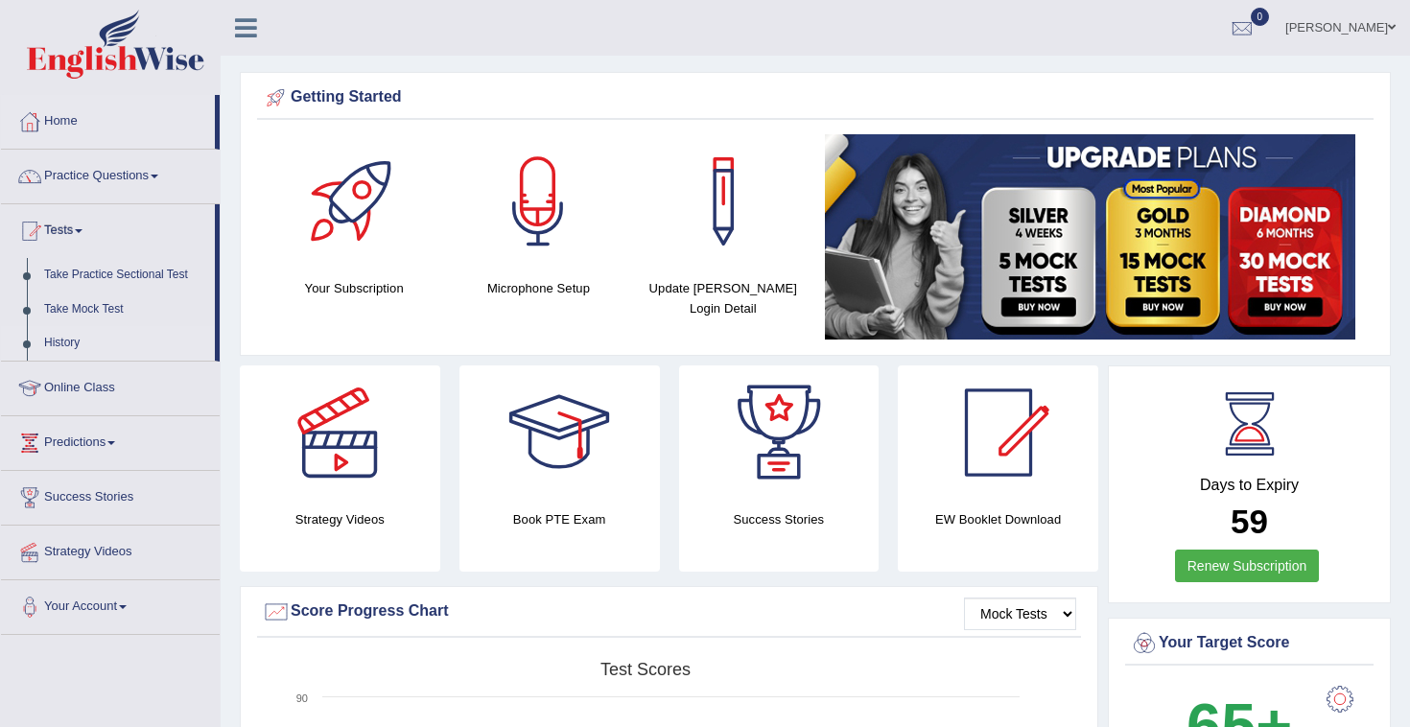
click at [74, 337] on link "History" at bounding box center [124, 343] width 179 height 35
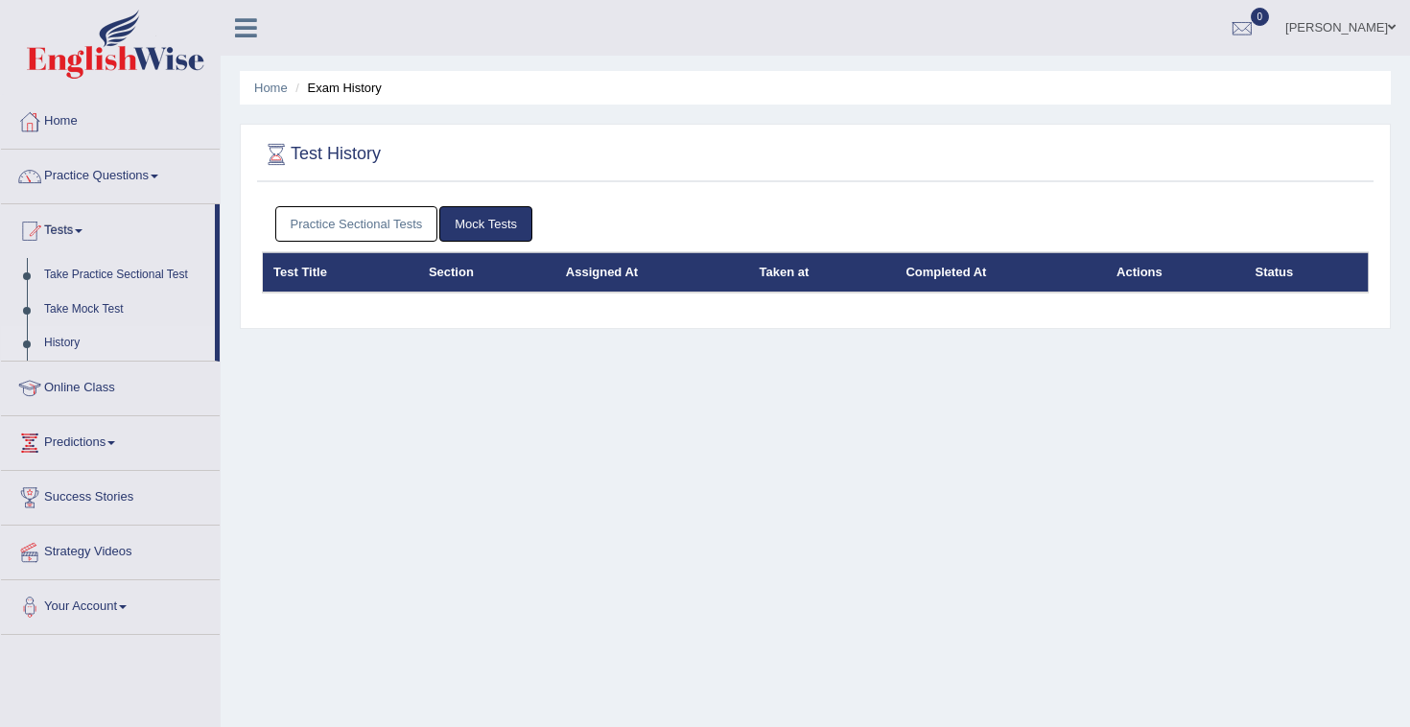
click at [491, 235] on link "Mock Tests" at bounding box center [485, 223] width 93 height 35
click at [74, 127] on link "Home" at bounding box center [110, 119] width 219 height 48
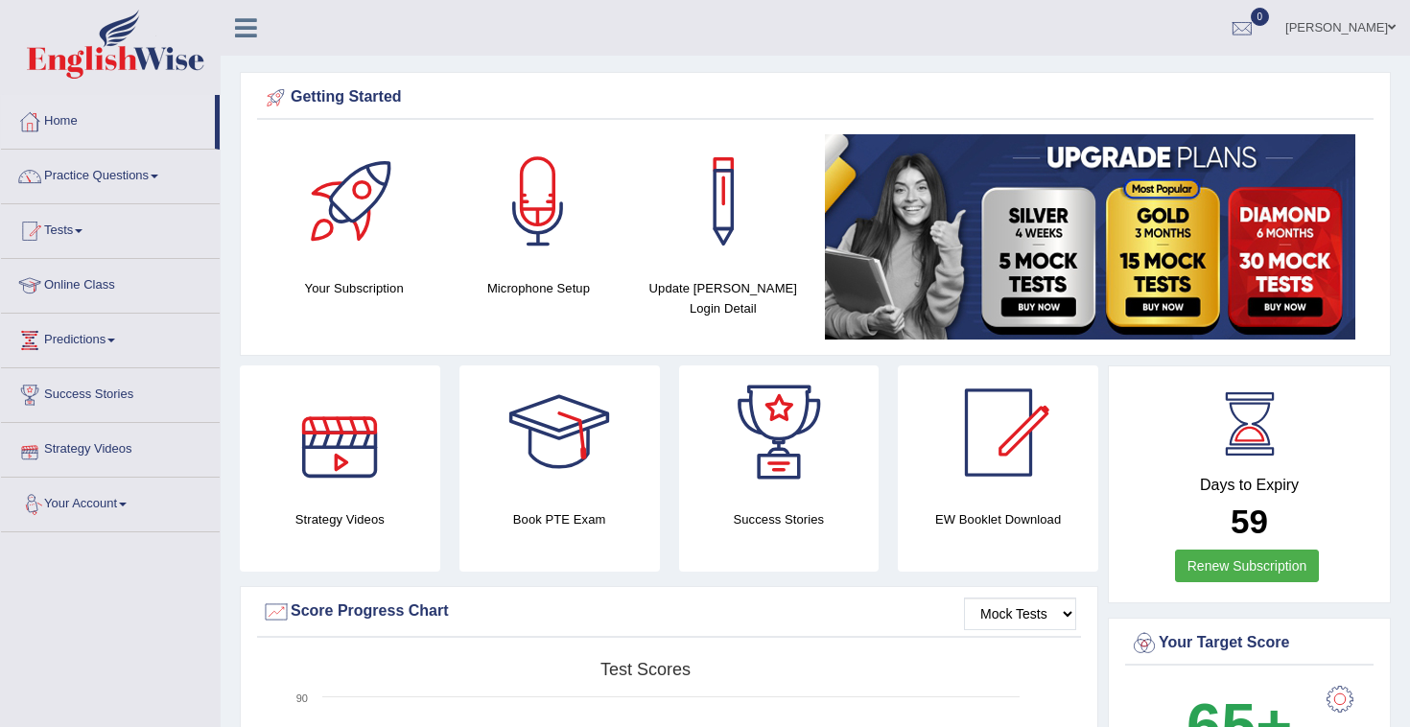
click at [131, 507] on link "Your Account" at bounding box center [110, 502] width 219 height 48
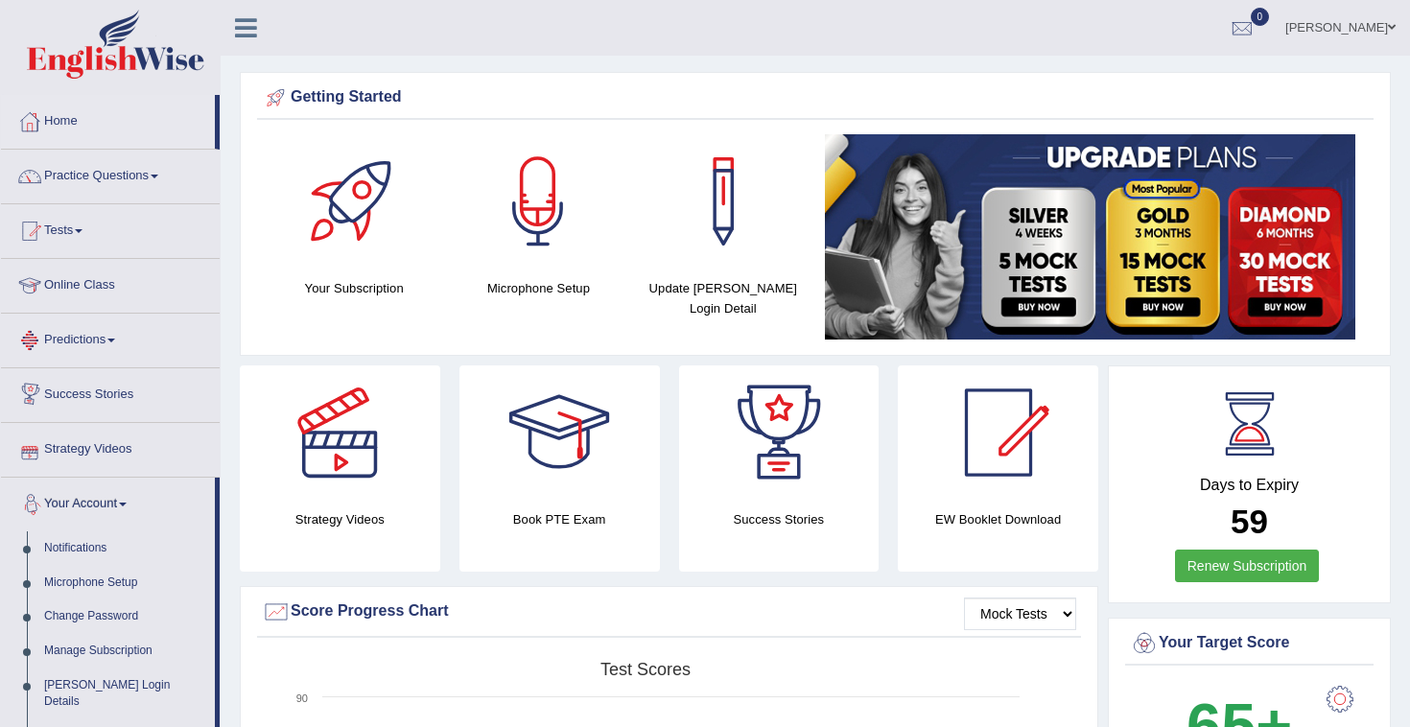
click at [112, 343] on link "Predictions" at bounding box center [110, 338] width 219 height 48
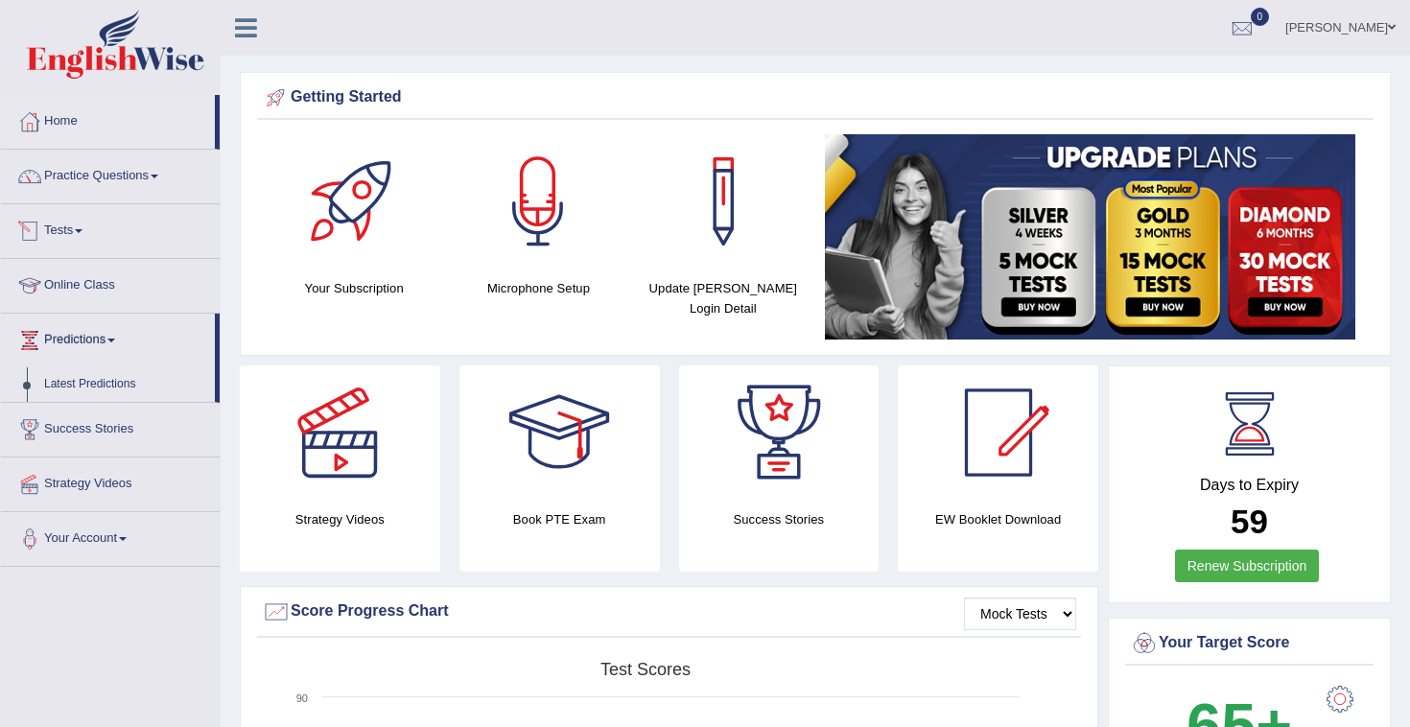
click at [82, 289] on link "Online Class" at bounding box center [110, 283] width 219 height 48
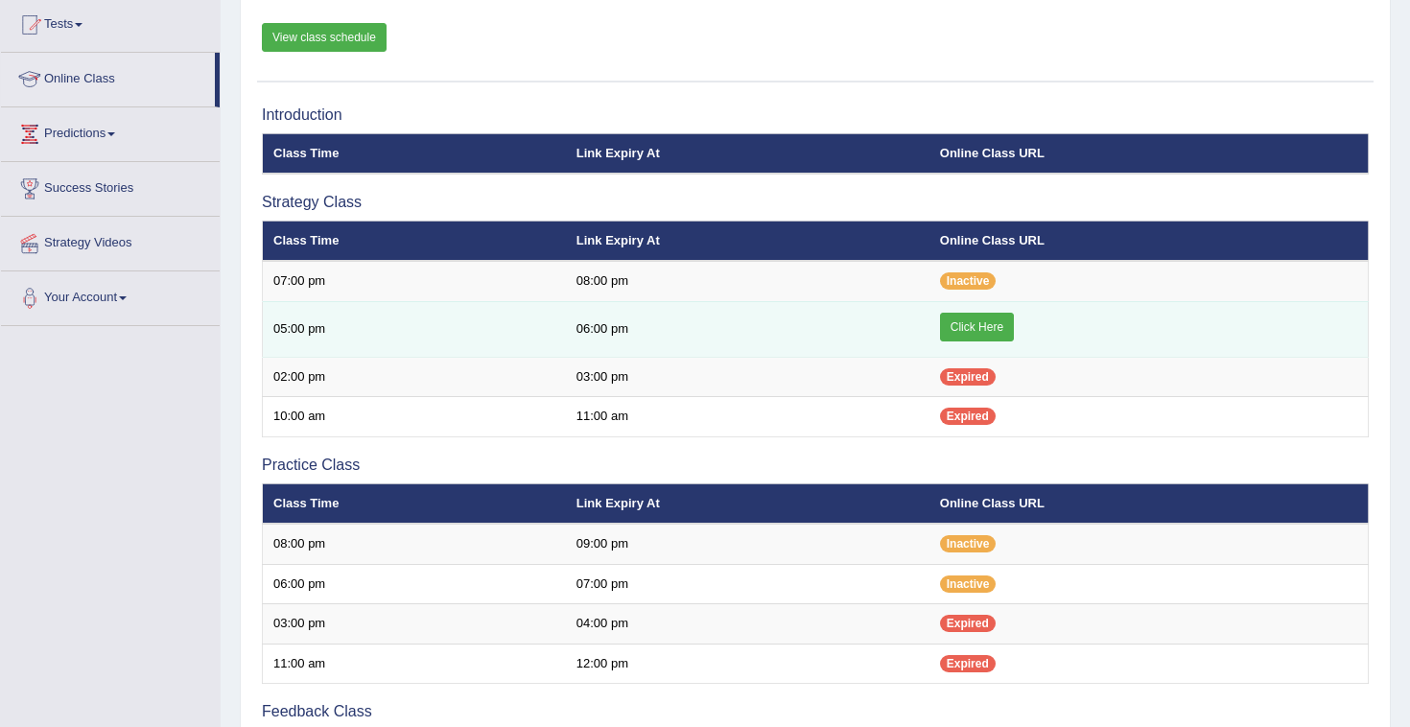
scroll to position [208, 0]
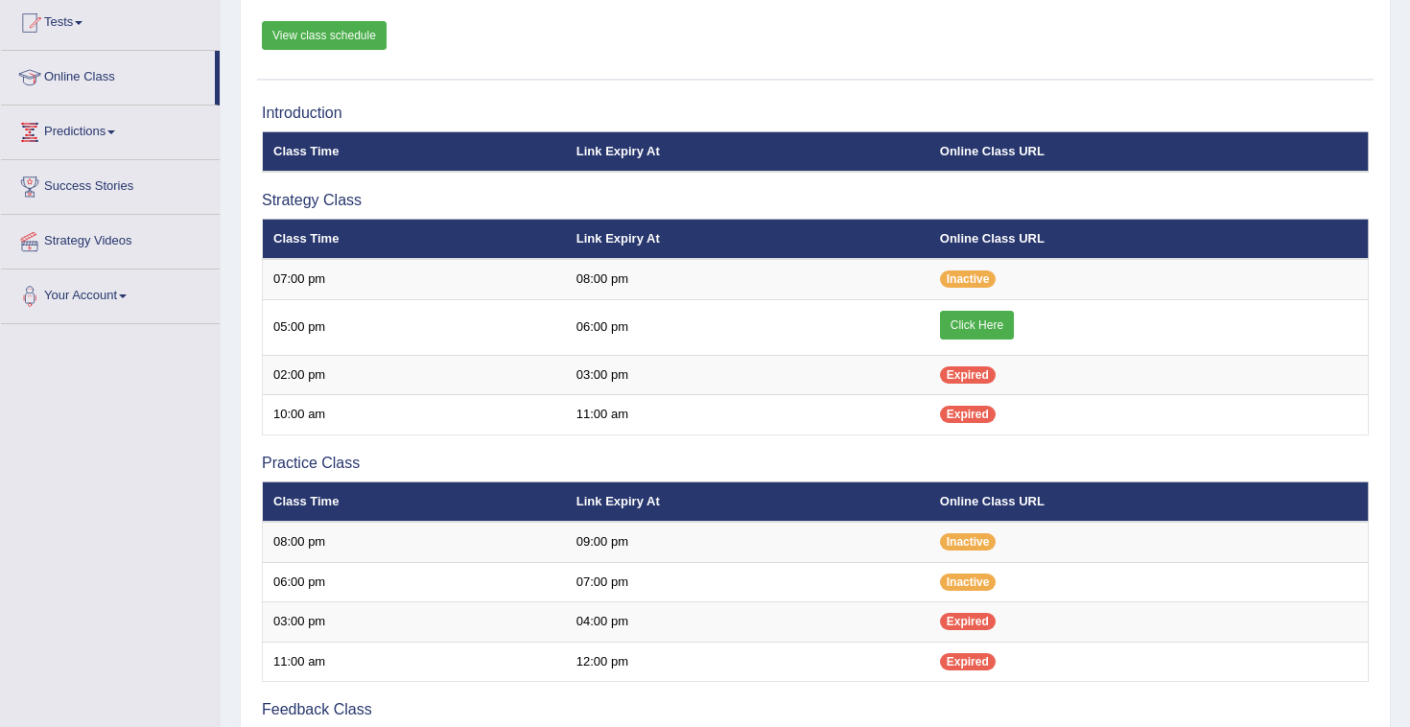
click at [315, 33] on link "View class schedule" at bounding box center [324, 35] width 125 height 29
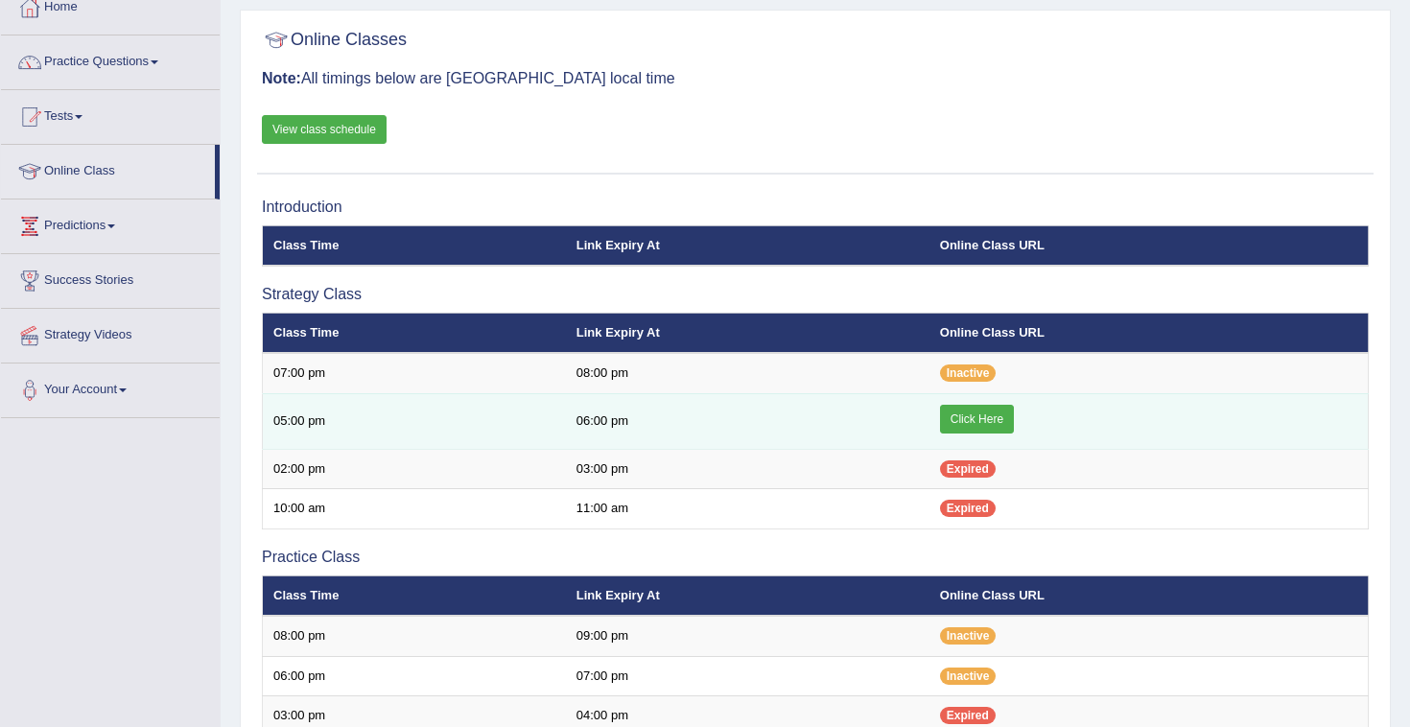
scroll to position [0, 0]
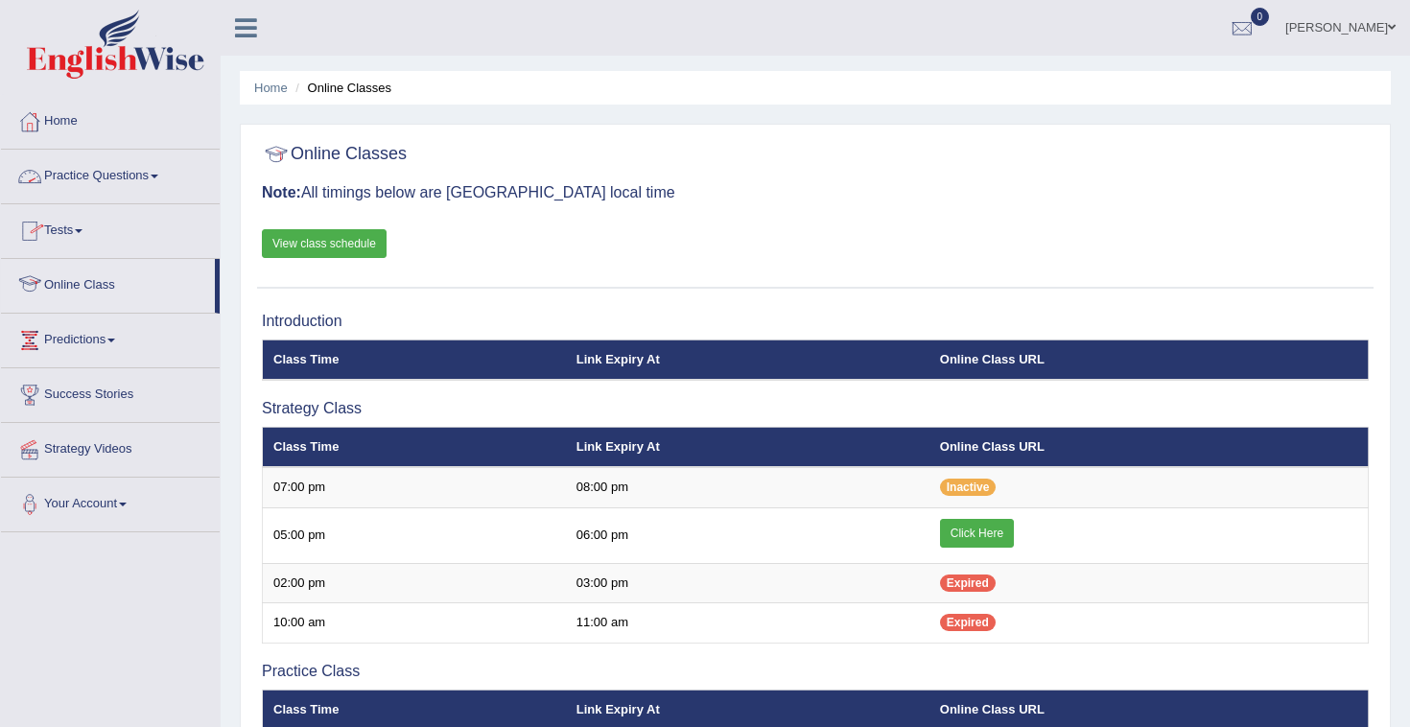
click at [173, 178] on link "Practice Questions" at bounding box center [110, 174] width 219 height 48
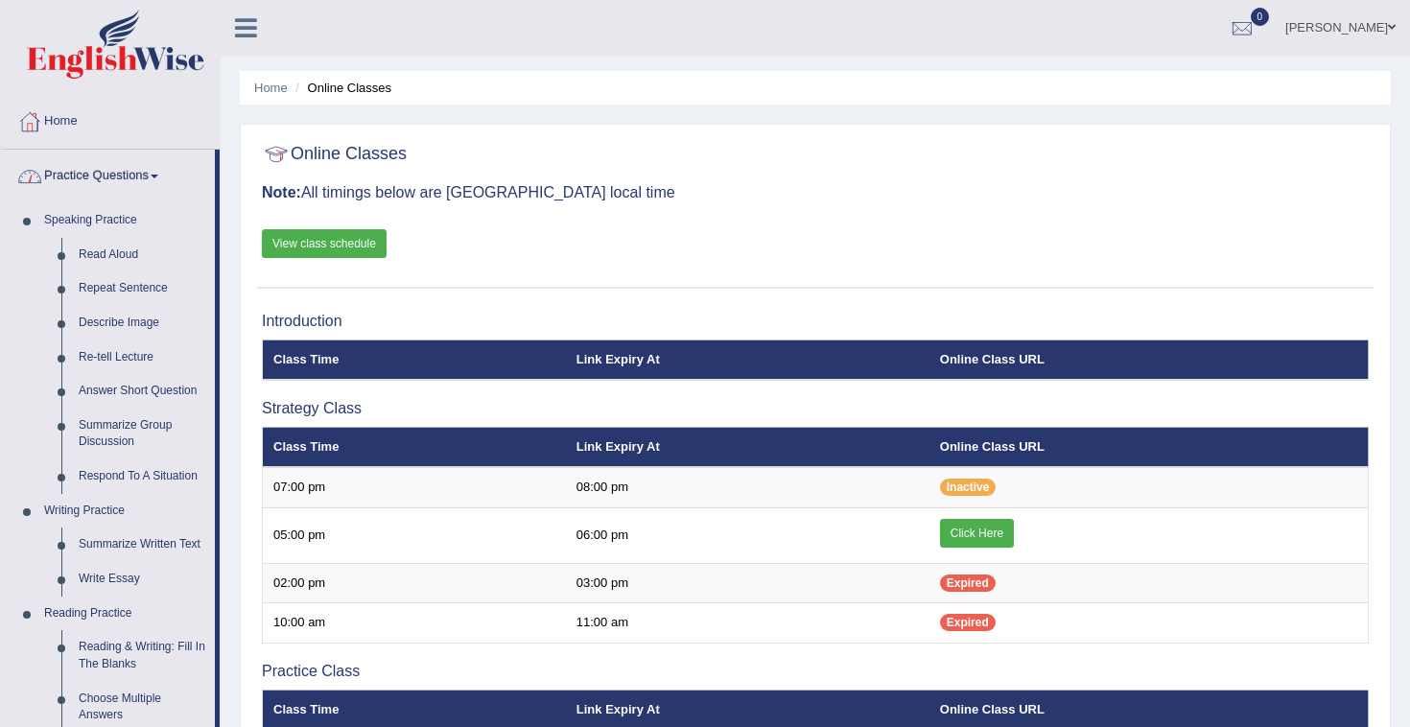
click at [155, 166] on link "Practice Questions" at bounding box center [108, 174] width 214 height 48
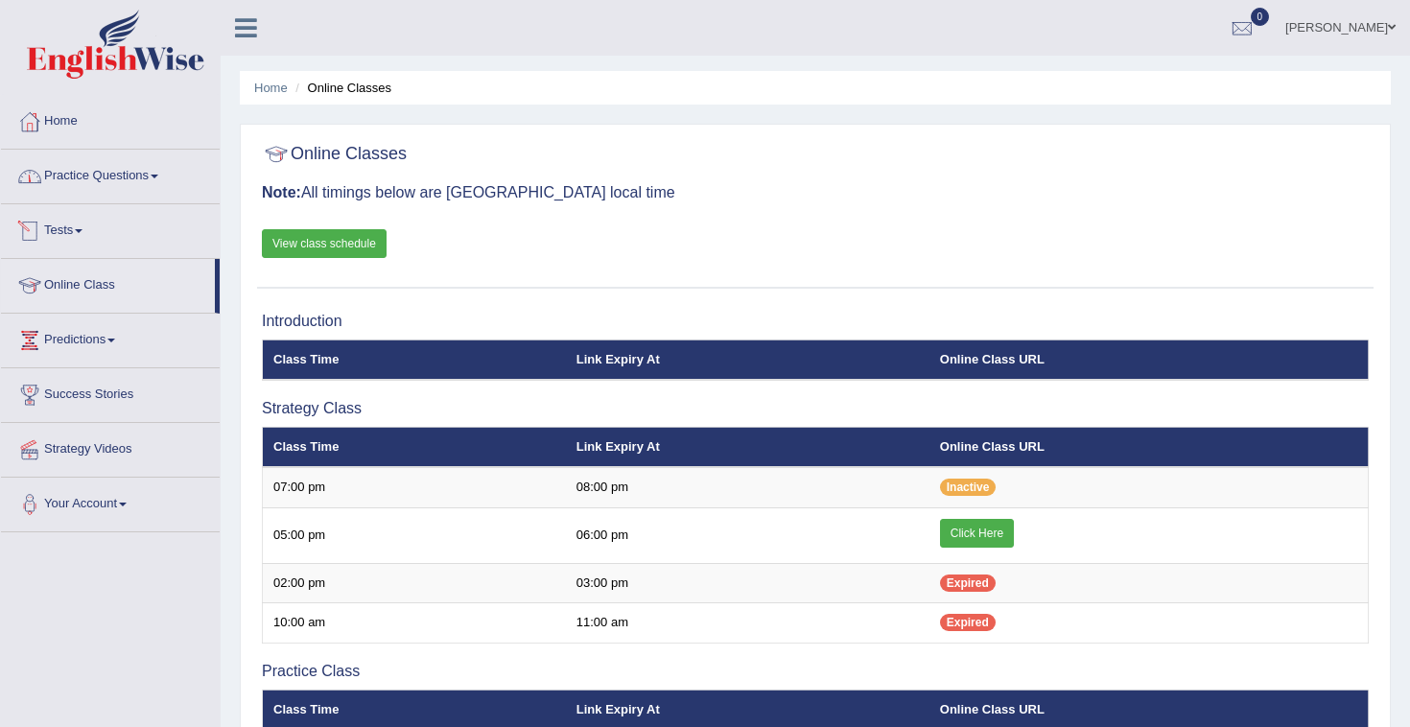
click at [86, 225] on link "Tests" at bounding box center [110, 228] width 219 height 48
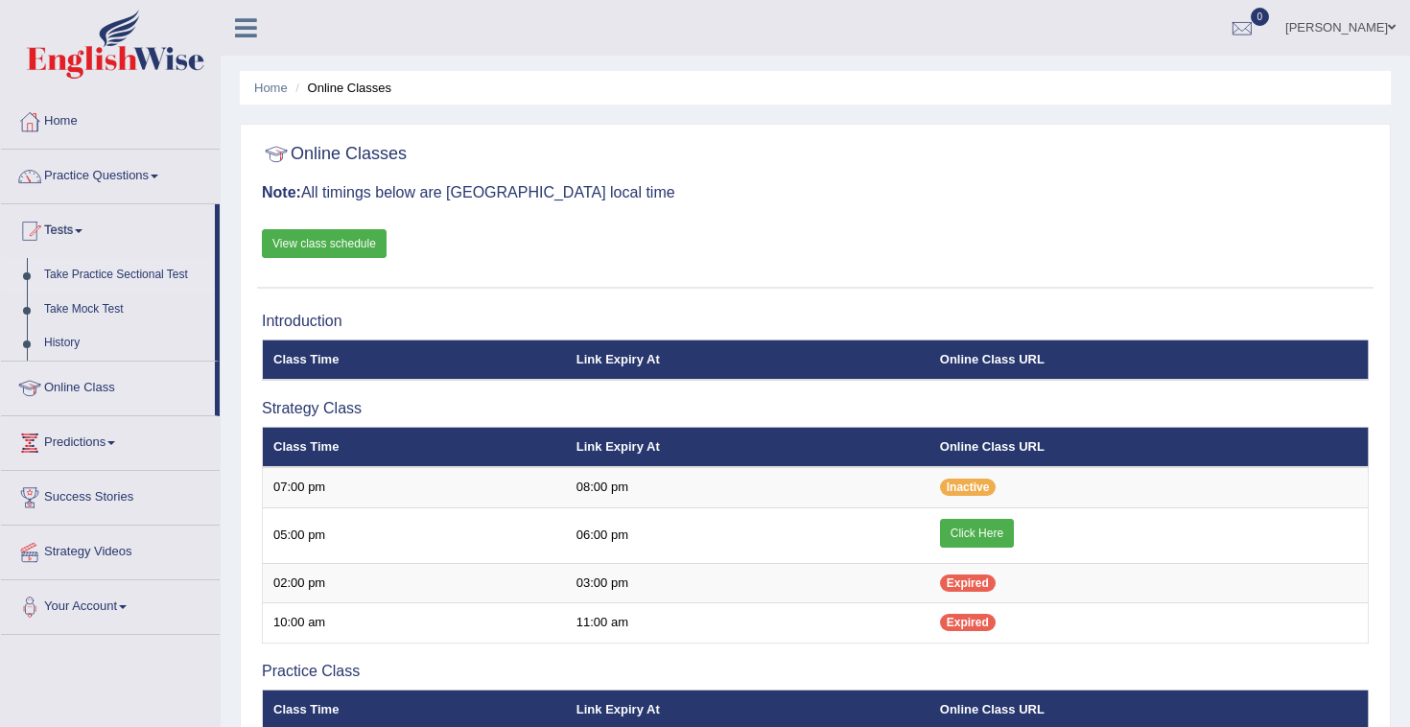
click at [99, 275] on link "Take Practice Sectional Test" at bounding box center [124, 275] width 179 height 35
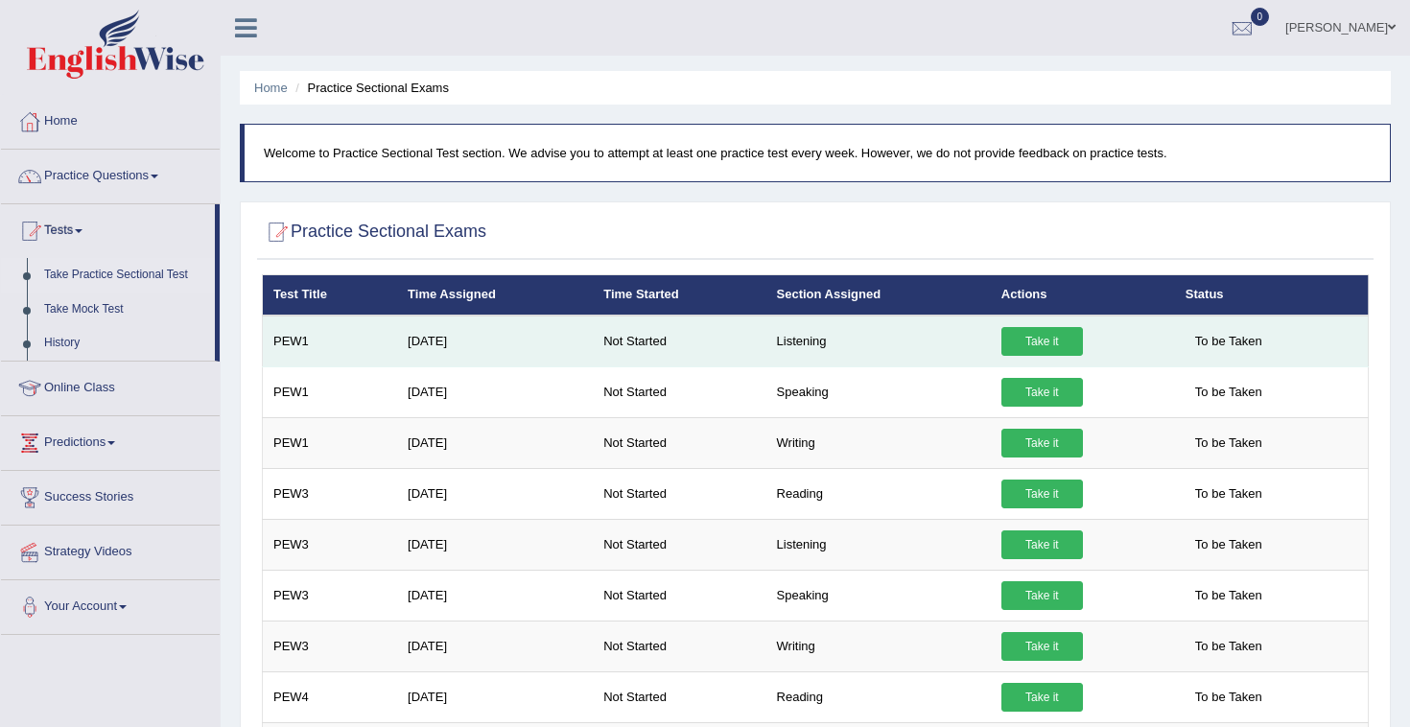
click at [1052, 350] on link "Take it" at bounding box center [1043, 341] width 82 height 29
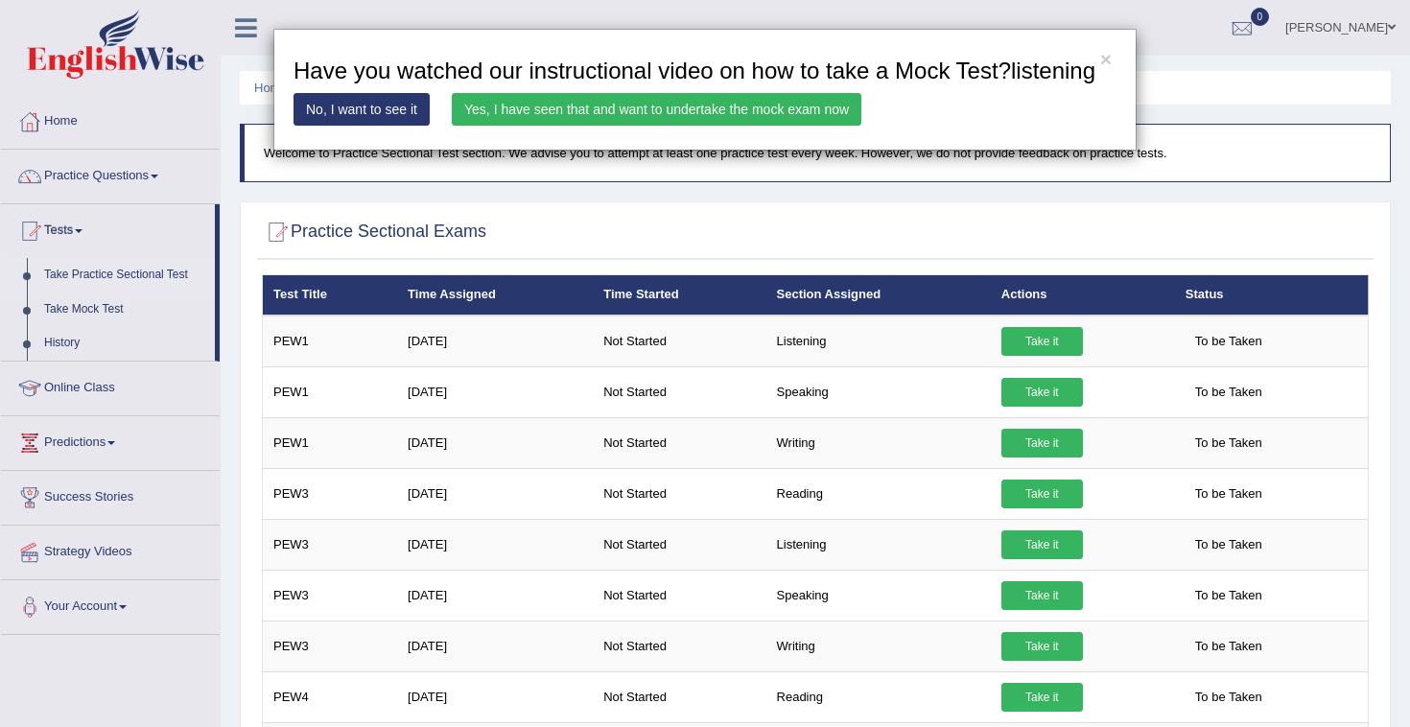
click at [79, 225] on div "× Have you watched our instructional video on how to take a Mock Test?listening…" at bounding box center [705, 363] width 1410 height 727
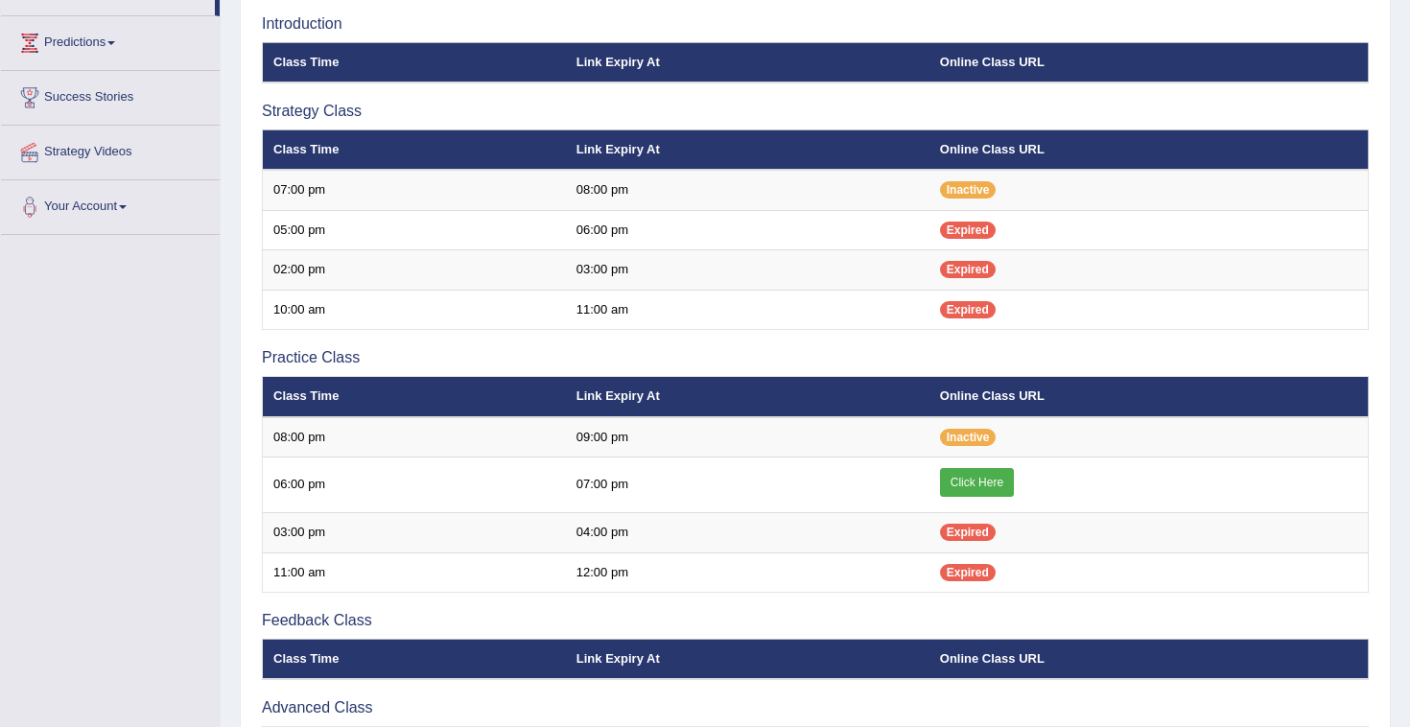
scroll to position [304, 0]
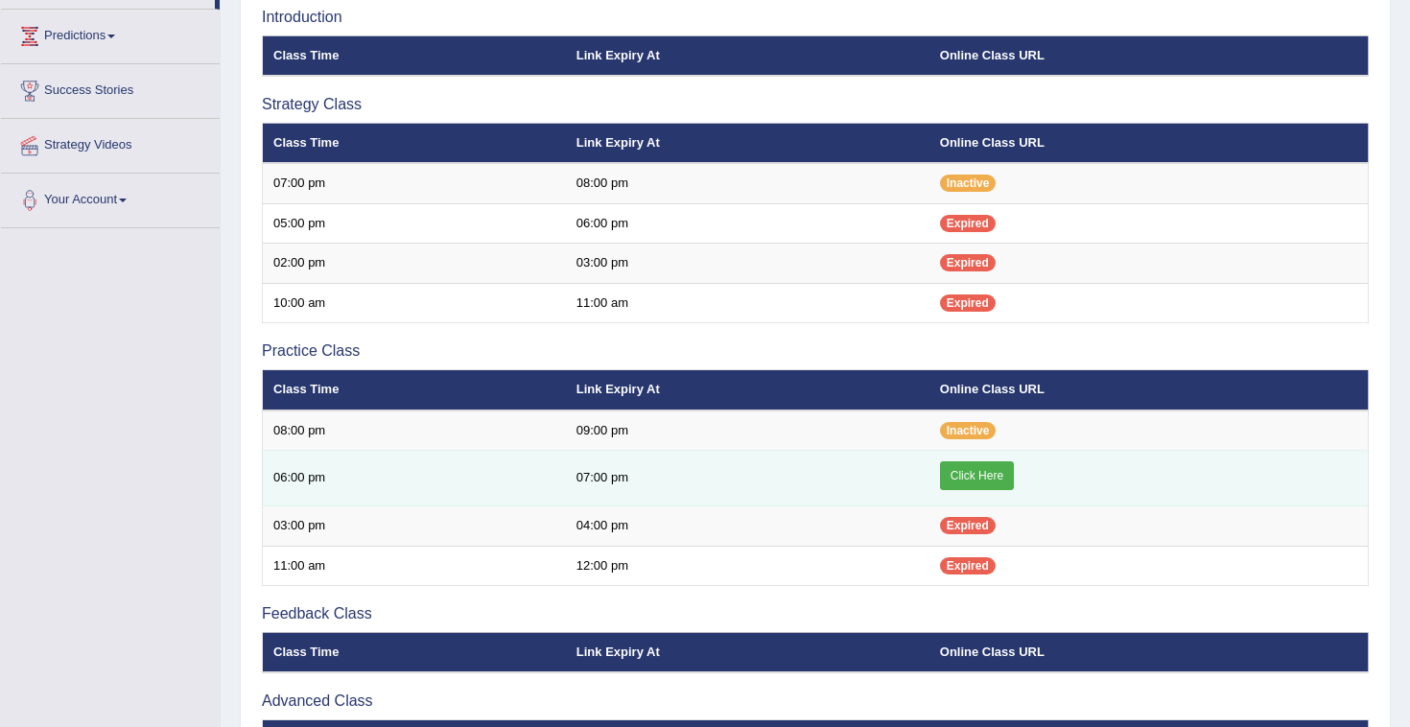
click at [967, 476] on link "Click Here" at bounding box center [977, 475] width 74 height 29
